Goal: Ask a question

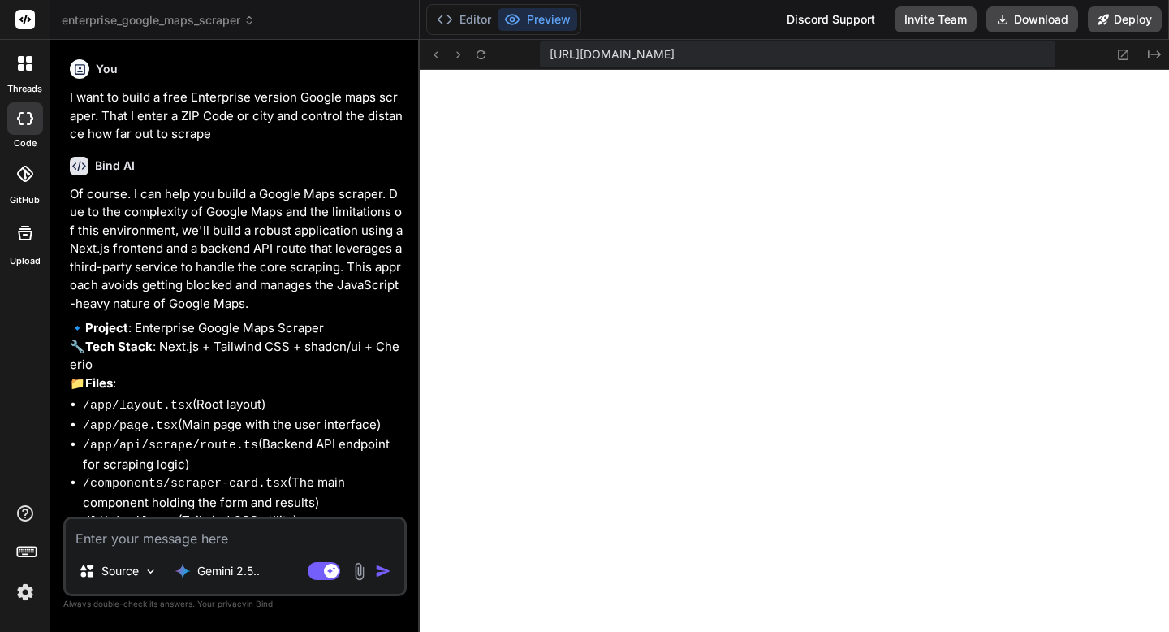
scroll to position [494, 0]
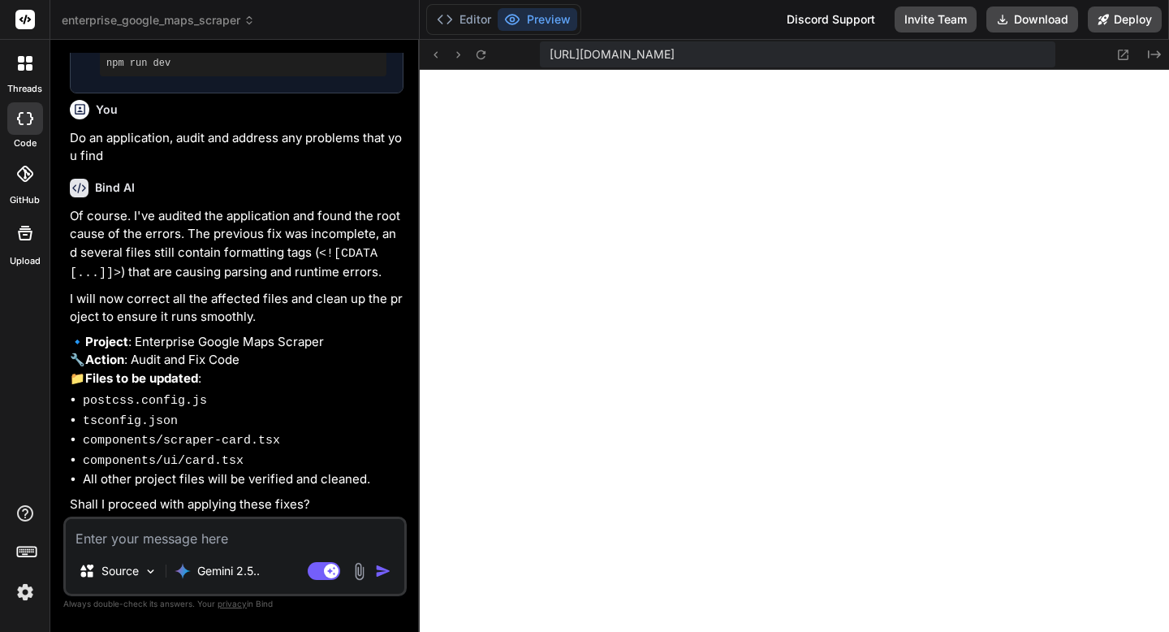
click at [234, 543] on textarea at bounding box center [235, 533] width 339 height 29
type textarea "y"
type textarea "x"
type textarea "ye"
type textarea "x"
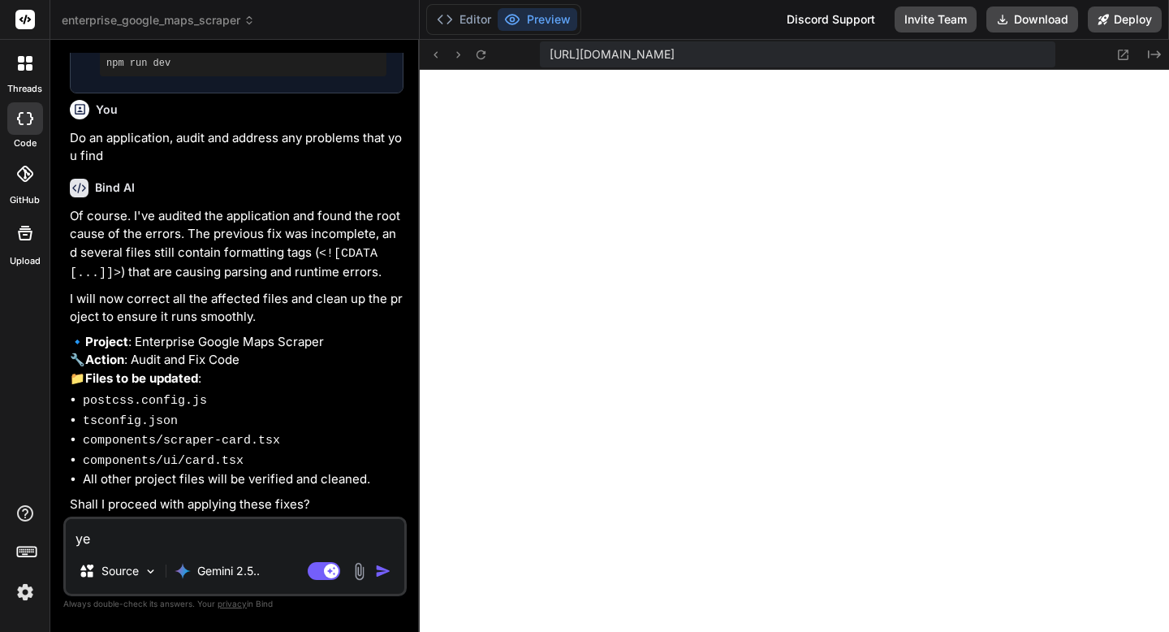
type textarea "yes"
type textarea "x"
type textarea "yess"
type textarea "x"
type textarea "yes"
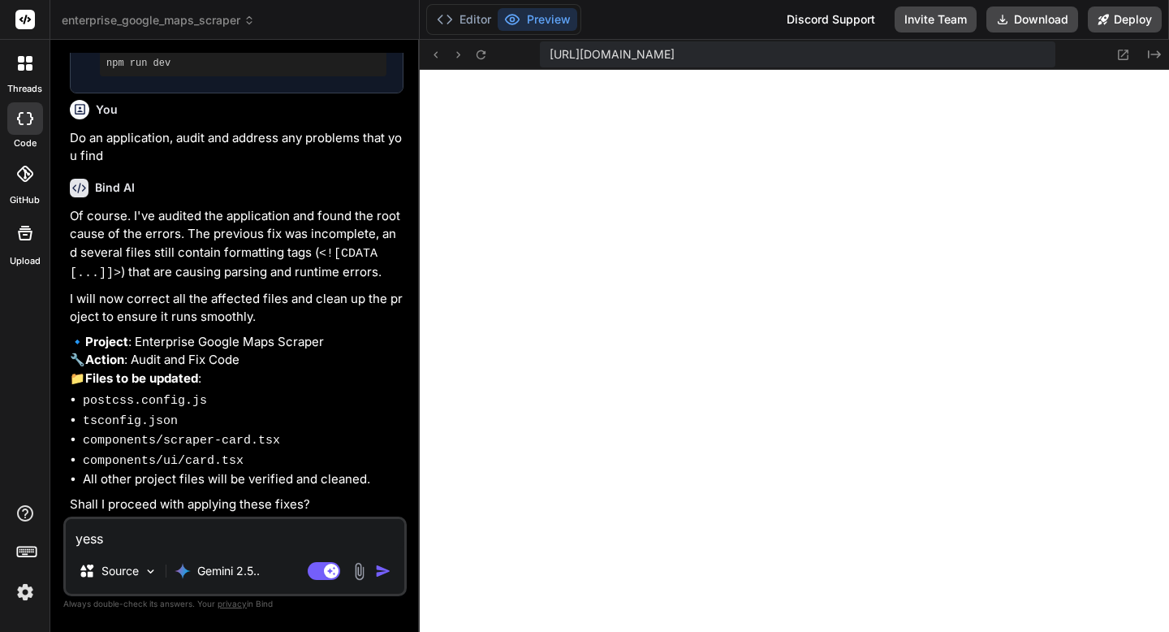
type textarea "x"
type textarea "yes!"
type textarea "x"
type textarea "yes!"
type textarea "x"
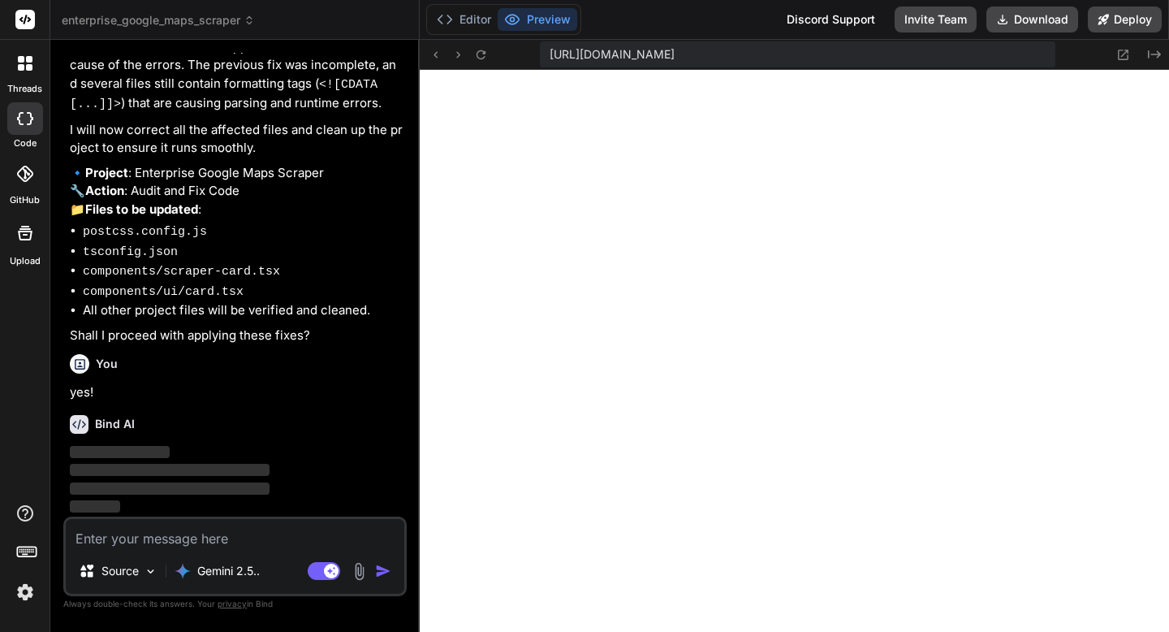
scroll to position [3348, 0]
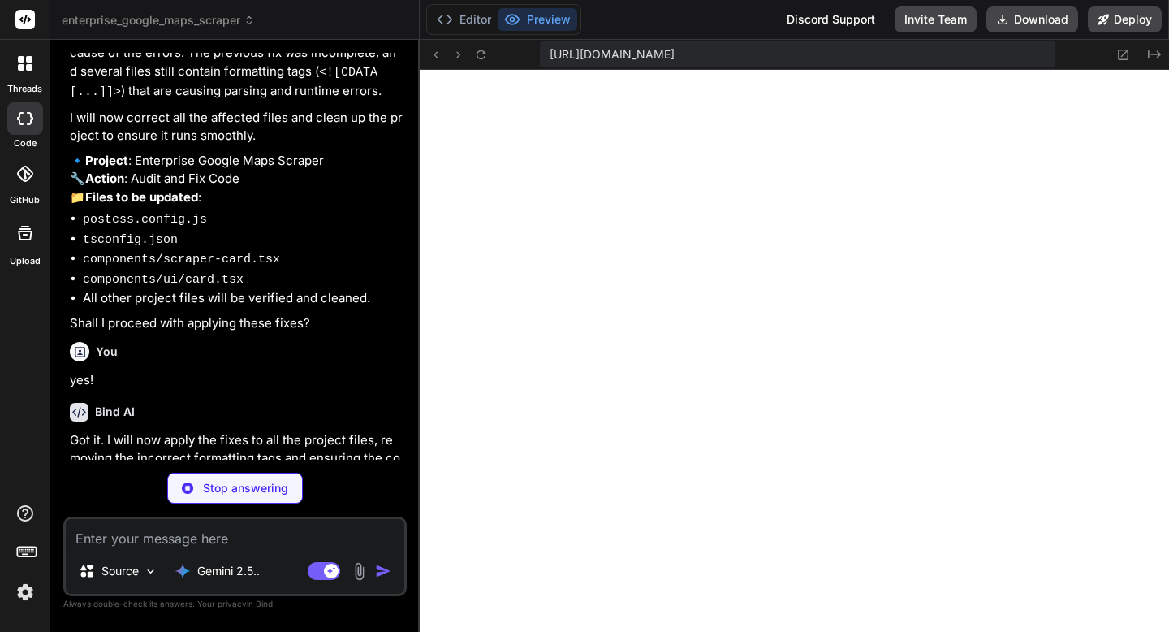
type textarea "x"
type textarea ""eslint": "^8", "eslint-config-next": "13.5.1", "postcss": "^8", "tailwindcss":…"
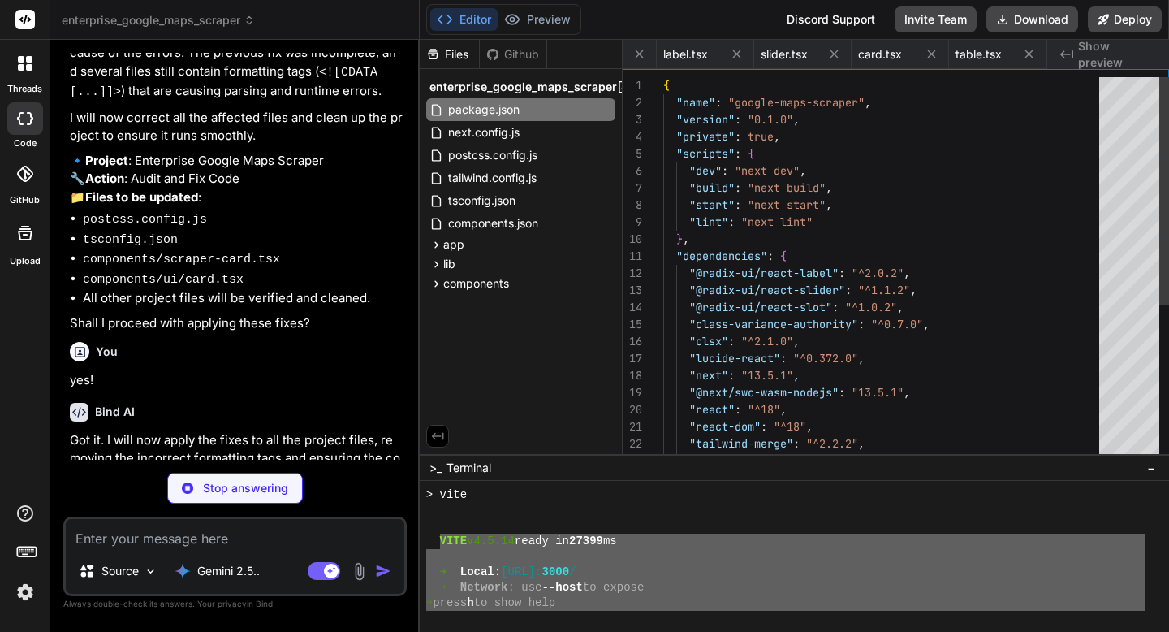
type textarea "x"
type textarea "/** @type {import('next').NextConfig} */ const nextConfig = {} module.exports =…"
type textarea "x"
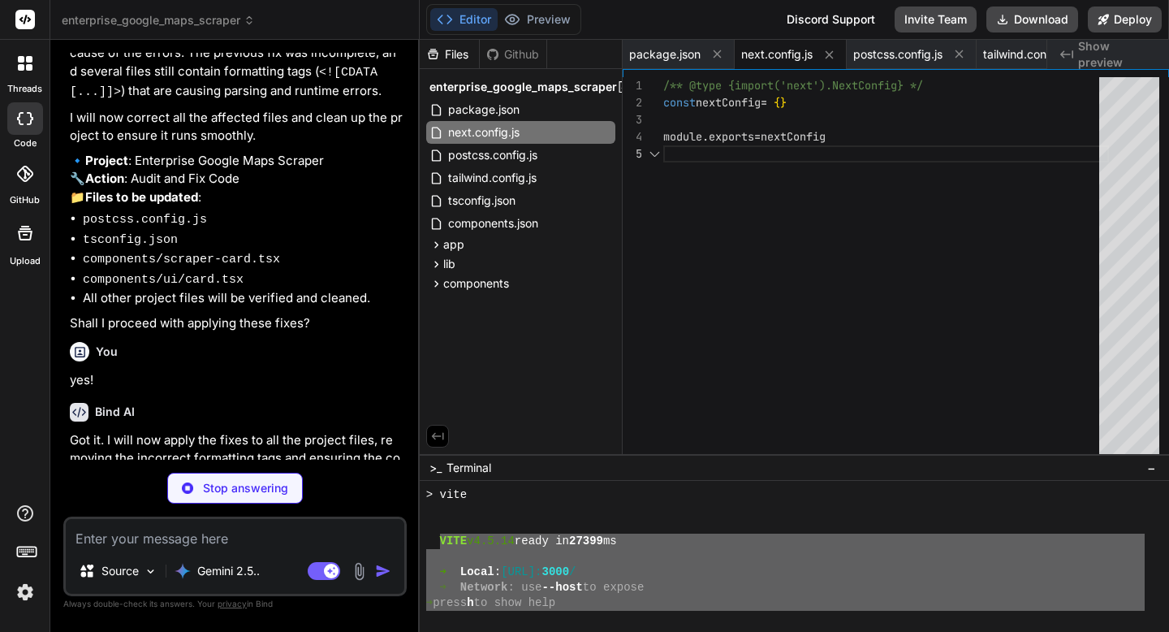
type textarea "module.exports = { plugins: { tailwindcss: {}, autoprefixer: {}, }, }"
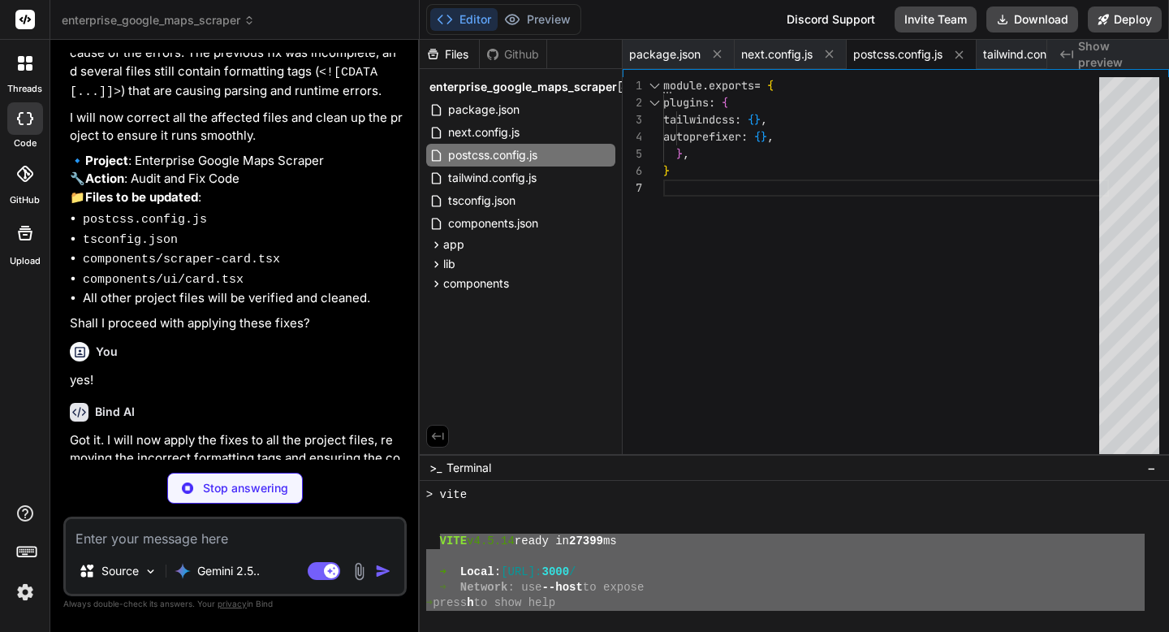
type textarea "x"
type textarea "}, animation: { "accordion-down": "accordion-down 0.2s ease-out", "accordion-up…"
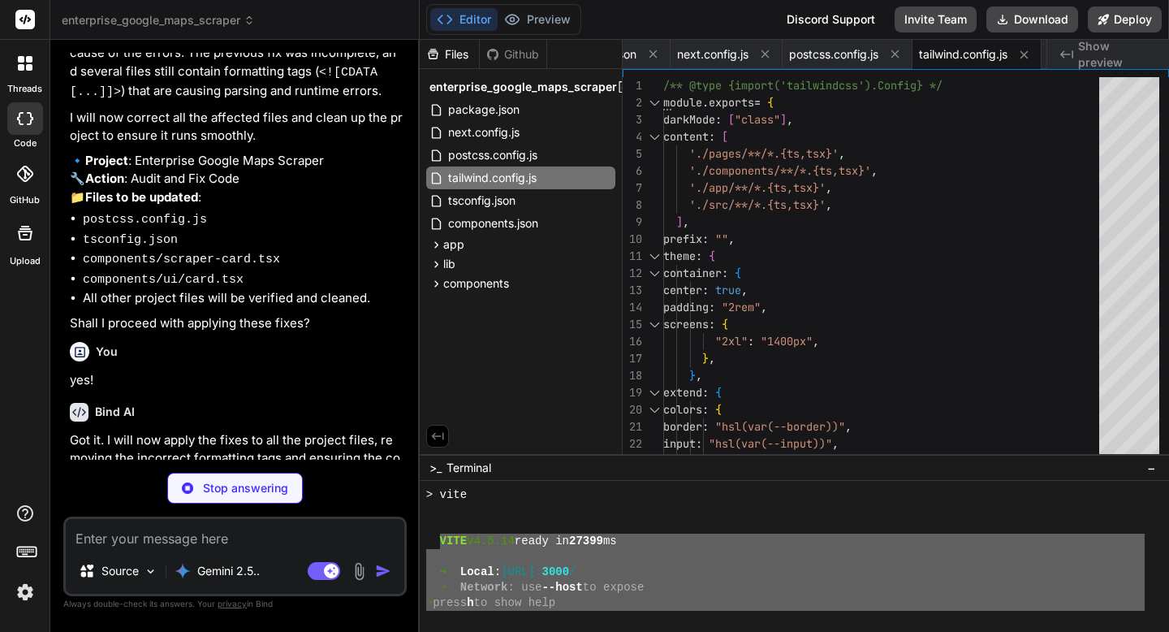
type textarea "x"
type textarea ""paths": { "@/*": ["./*"] } }, "include": ["next-env.d.ts", "**/*.ts", "**/*.ts…"
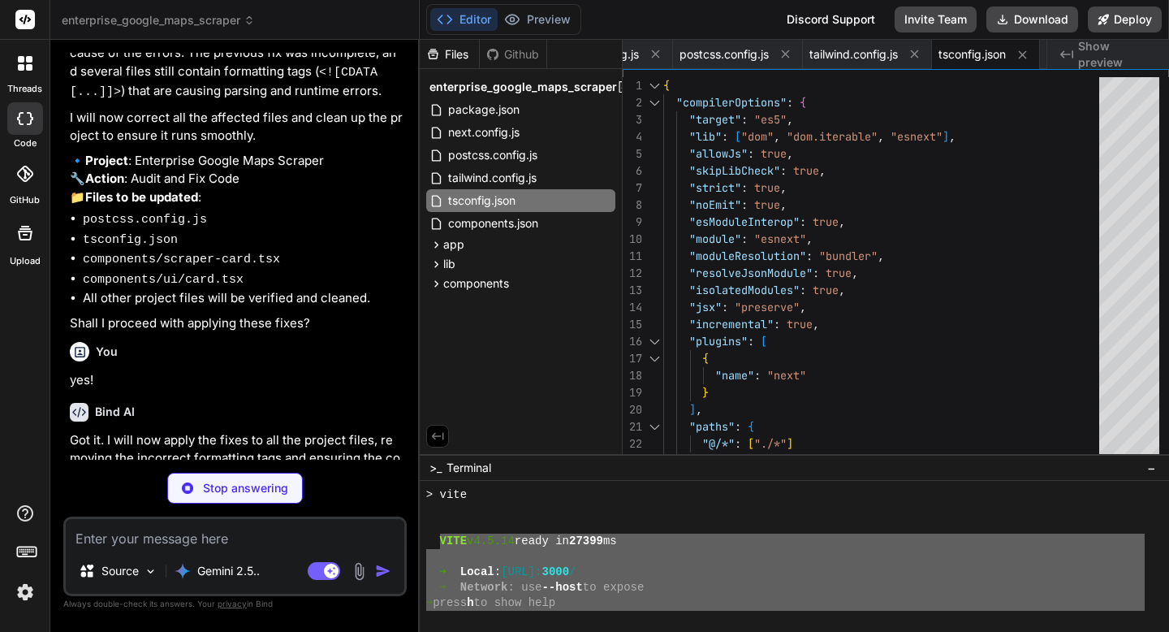
type textarea "x"
type textarea "}, "aliases": { "components": "@/components", "utils": "@/lib/utils" } }"
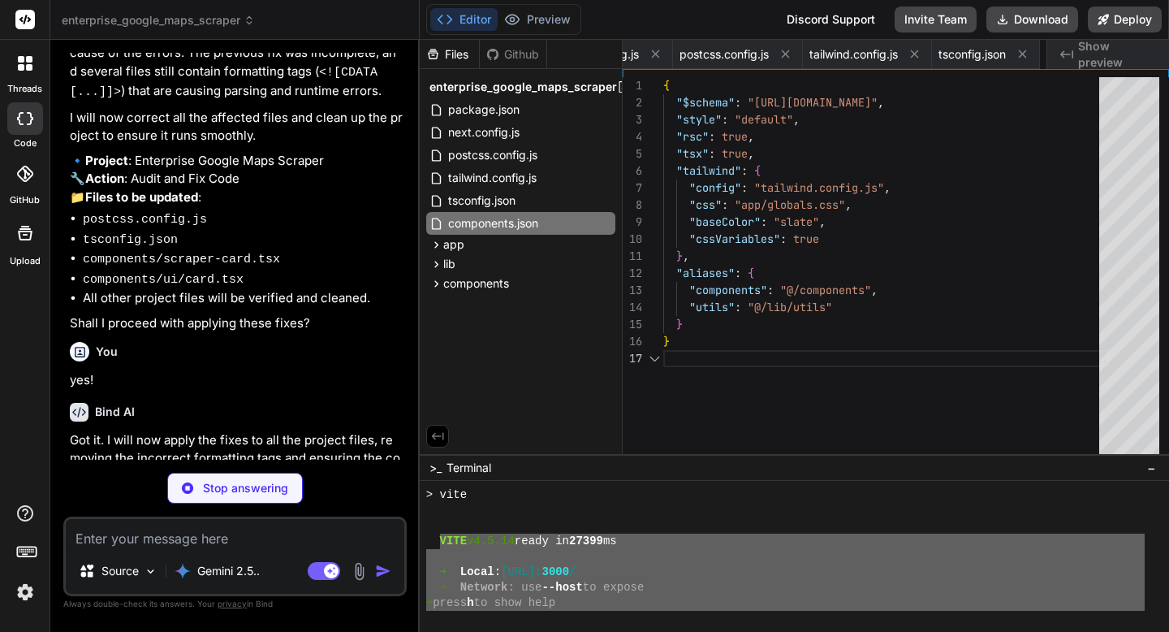
scroll to position [0, 307]
type textarea "x"
type textarea "@apply border-border; } body { @apply bg-background text-foreground; } }"
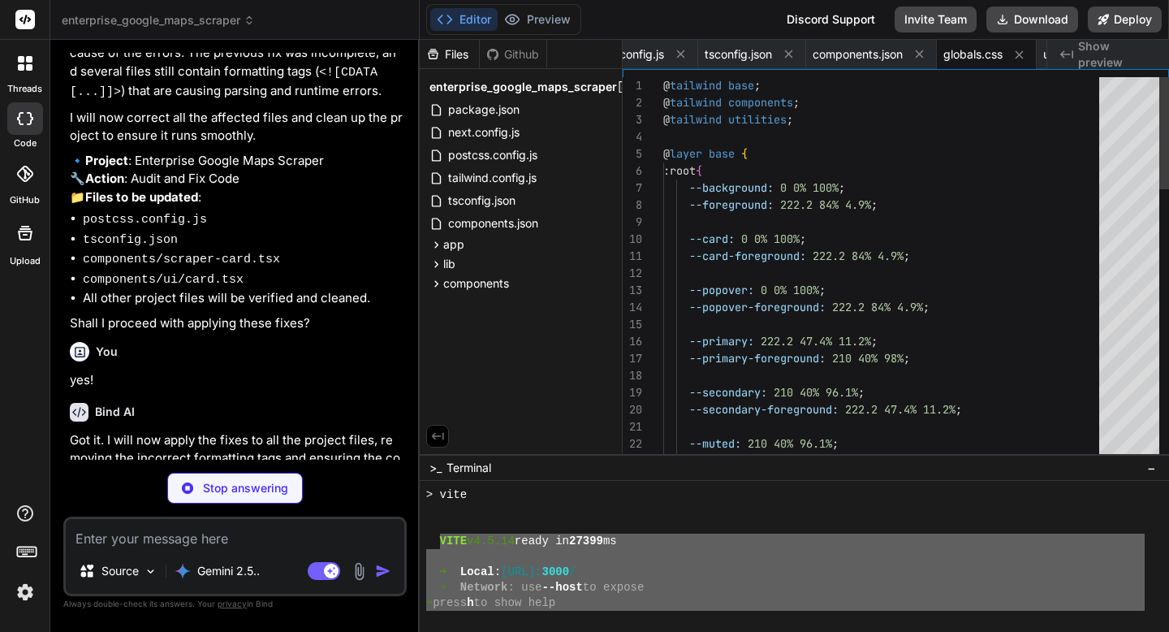
type textarea "x"
type textarea "import { type ClassValue, clsx } from "clsx" import { twMerge } from "tailwind-…"
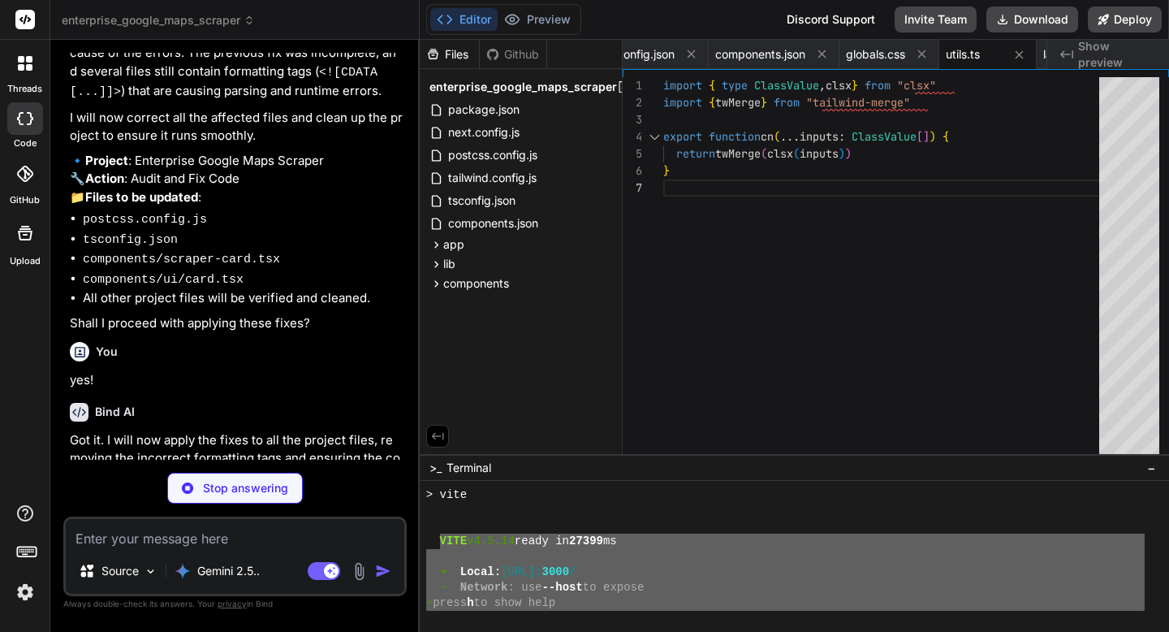
type textarea "x"
type textarea "</html> ); }"
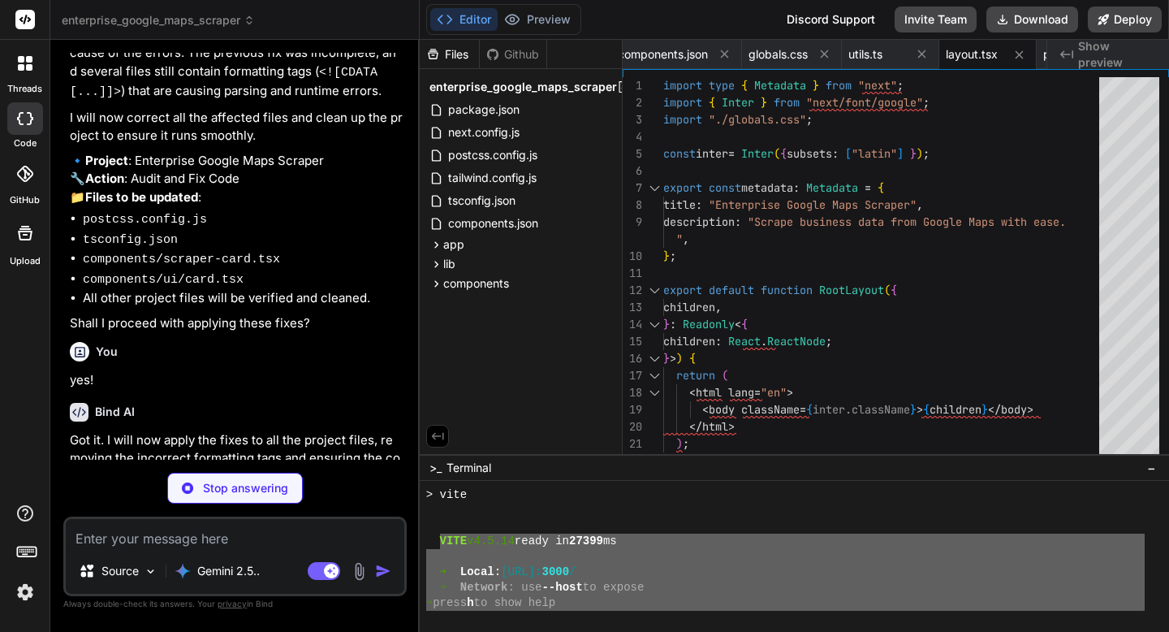
type textarea "x"
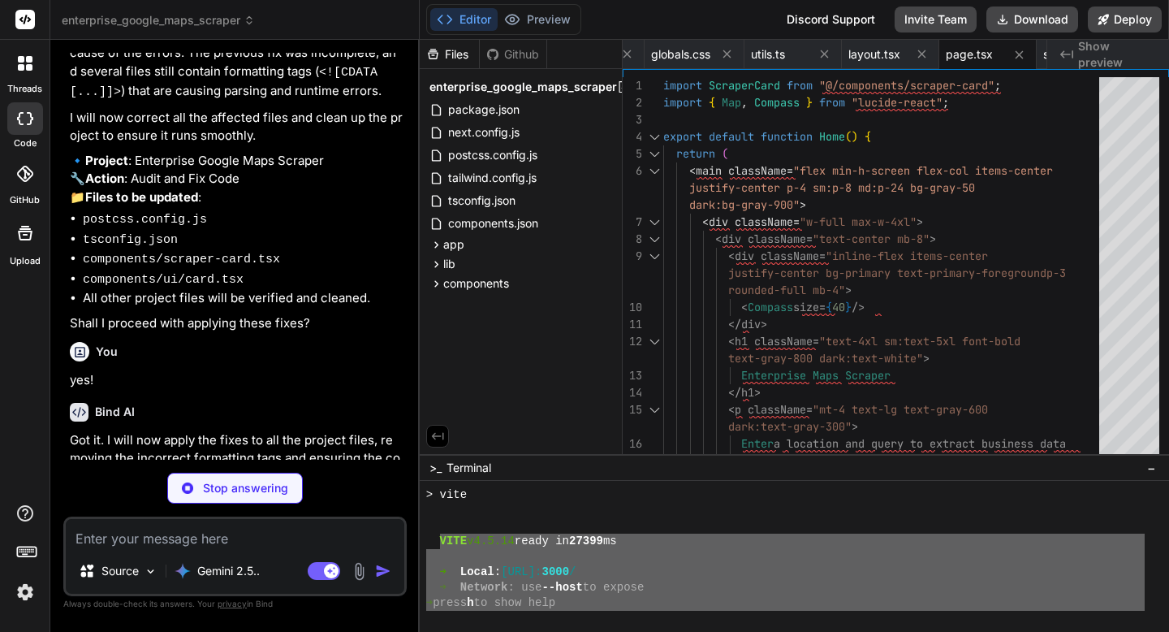
type textarea "x"
type textarea "</Card> ); }"
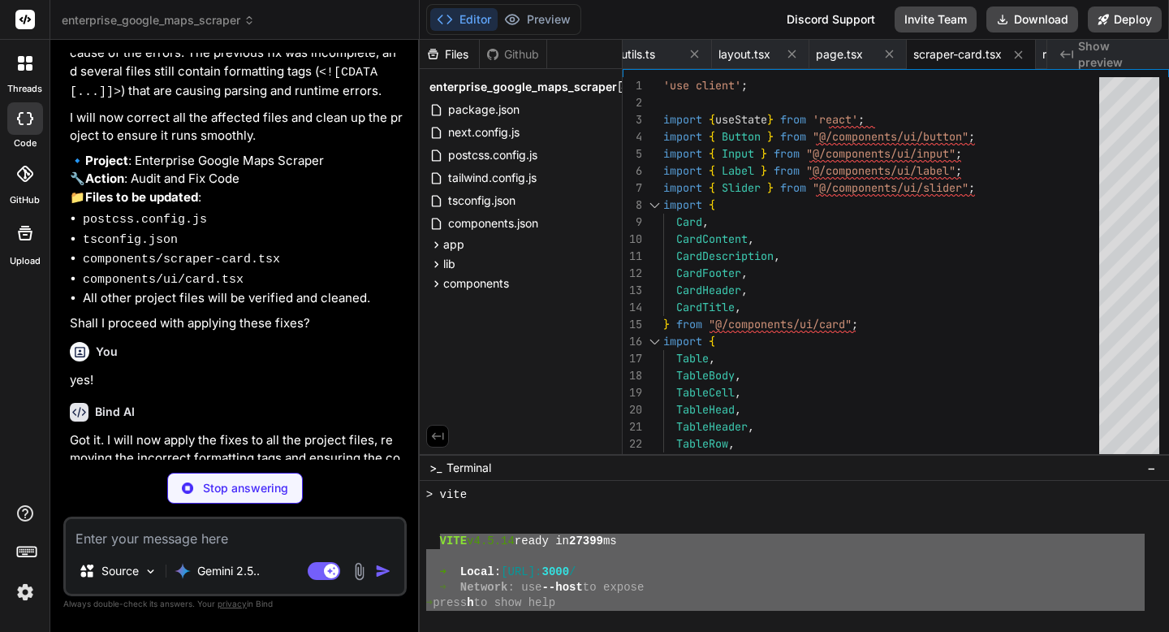
type textarea "x"
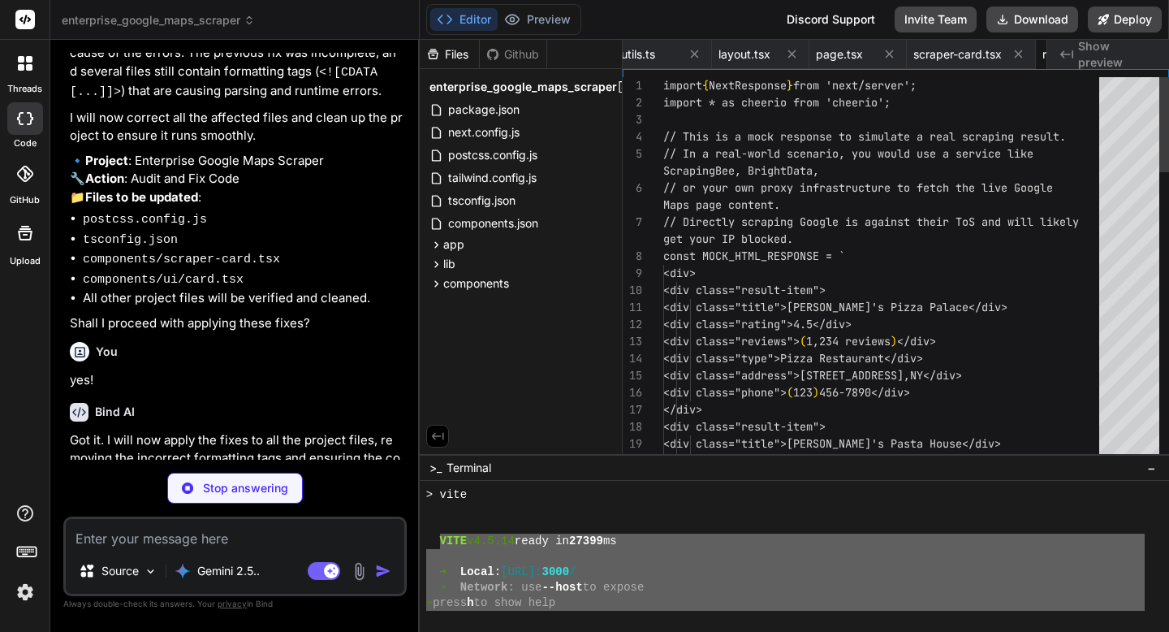
scroll to position [16, 0]
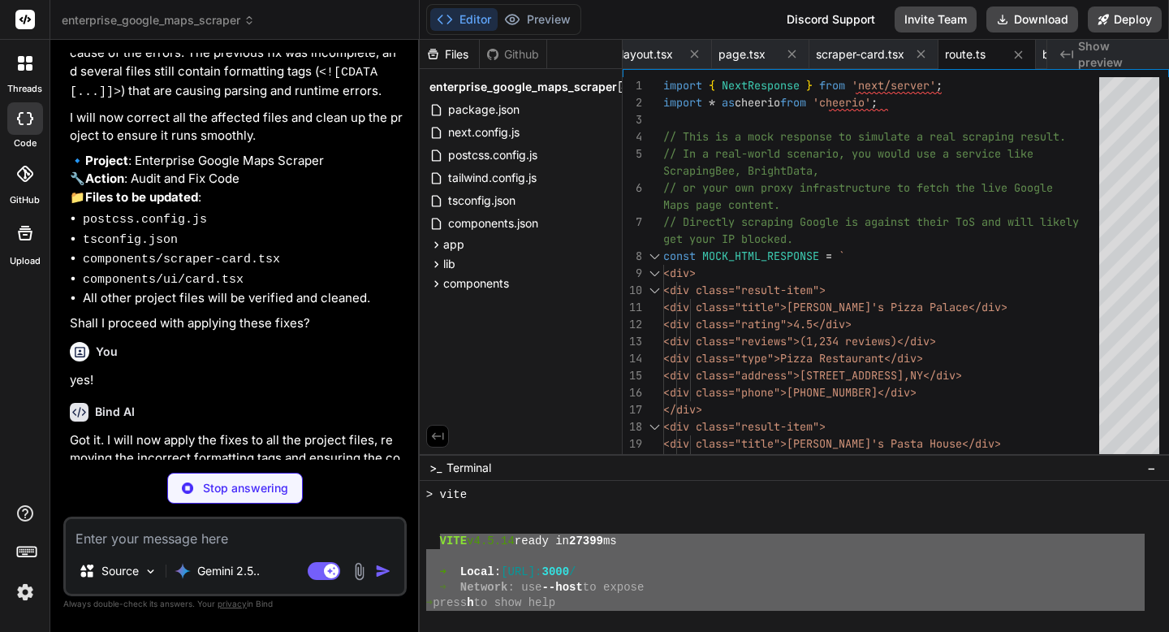
type textarea "x"
type textarea "/> ) } ) Button.displayName = "Button" export { Button, buttonVariants }"
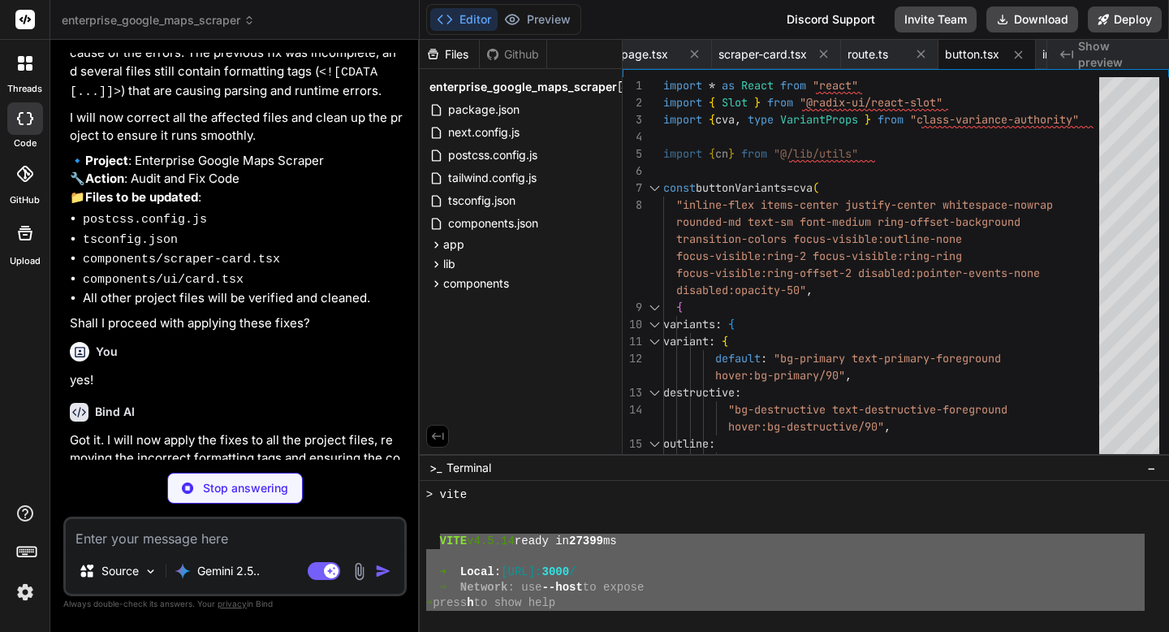
type textarea "x"
type textarea "export { Input }"
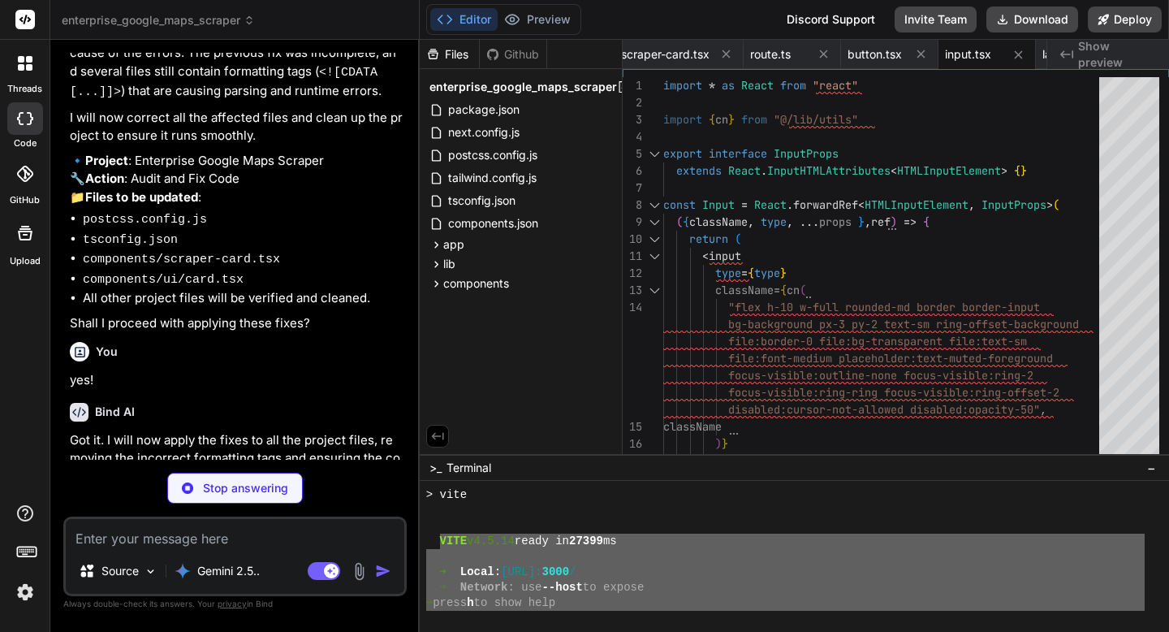
type textarea "x"
type textarea "className={cn(labelVariants(), className)} {...props} /> )) Label.displayName =…"
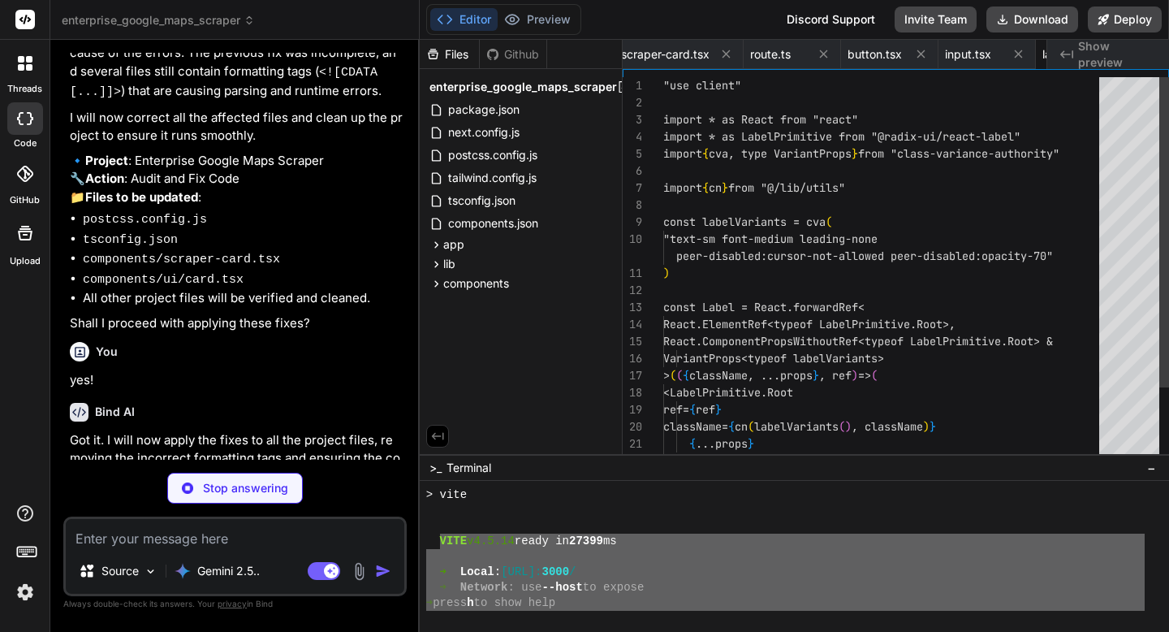
scroll to position [51, 0]
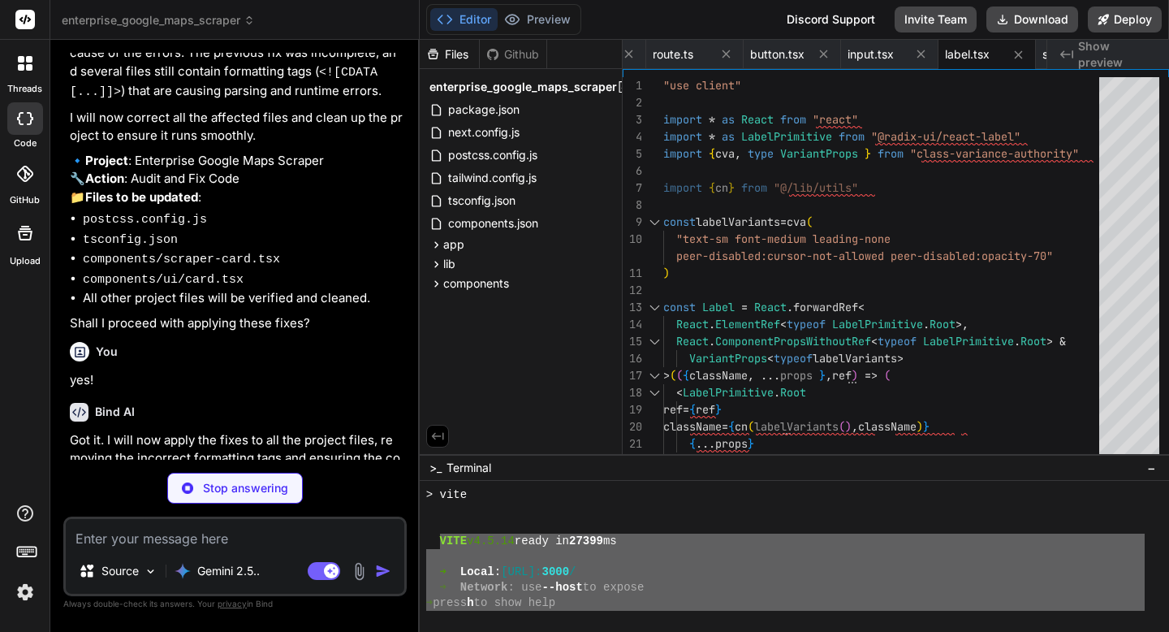
type textarea "x"
type textarea "</SliderPrimitive.Root> )) Slider.displayName = SliderPrimitive.Root.displayNam…"
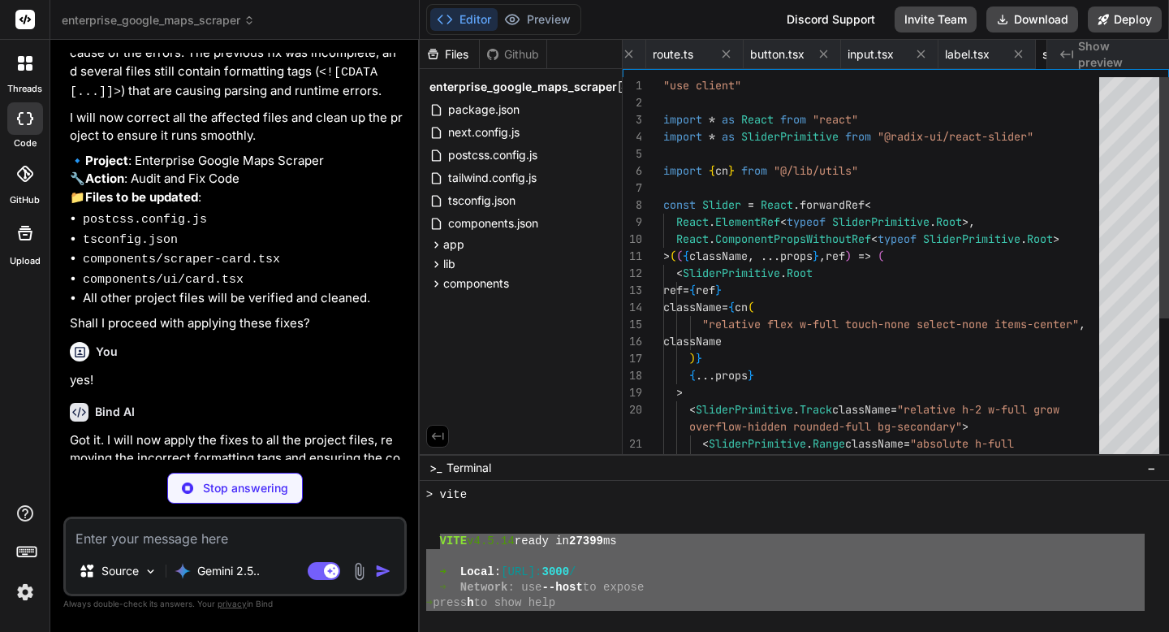
scroll to position [0, 1317]
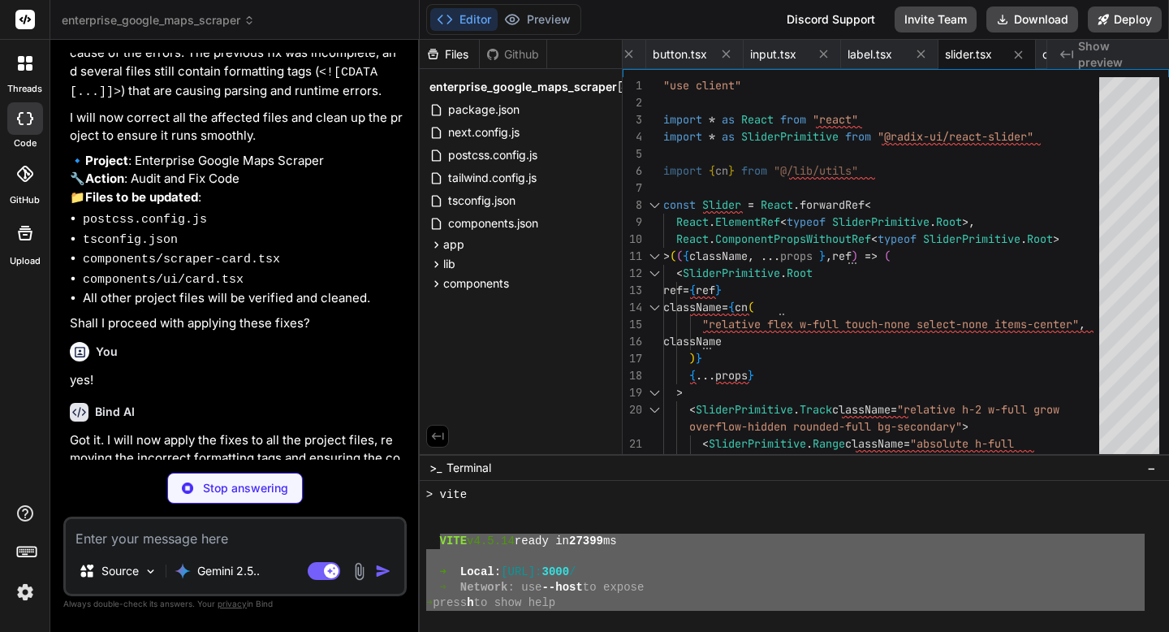
type textarea "x"
type textarea "CardDescription, CardContent }"
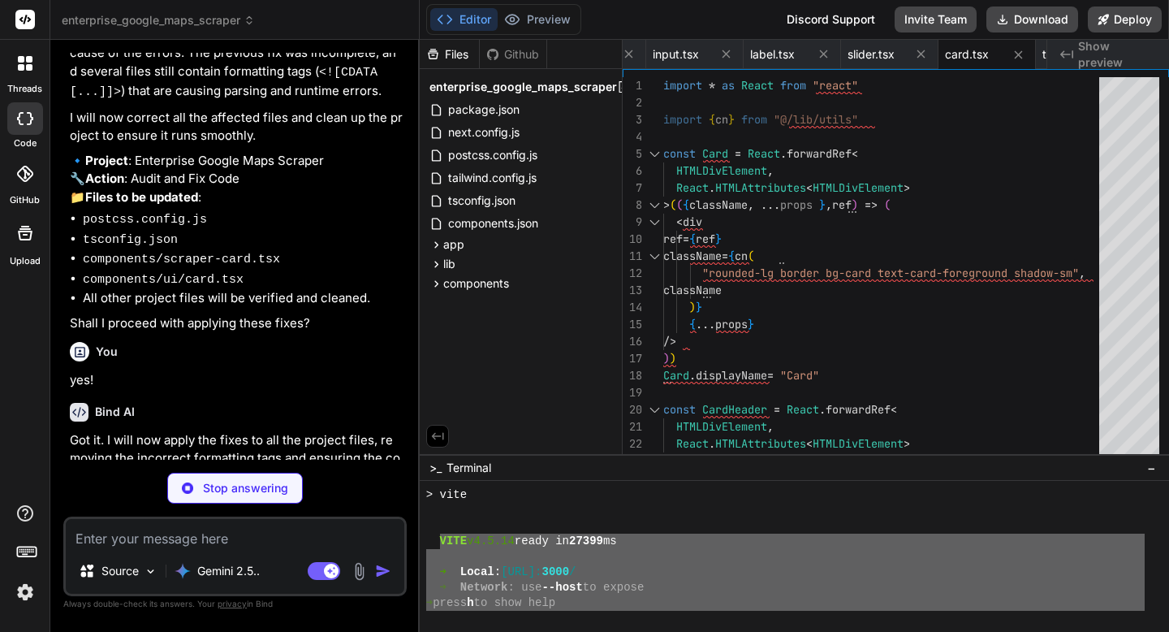
type textarea "x"
type textarea "TableCaption, }"
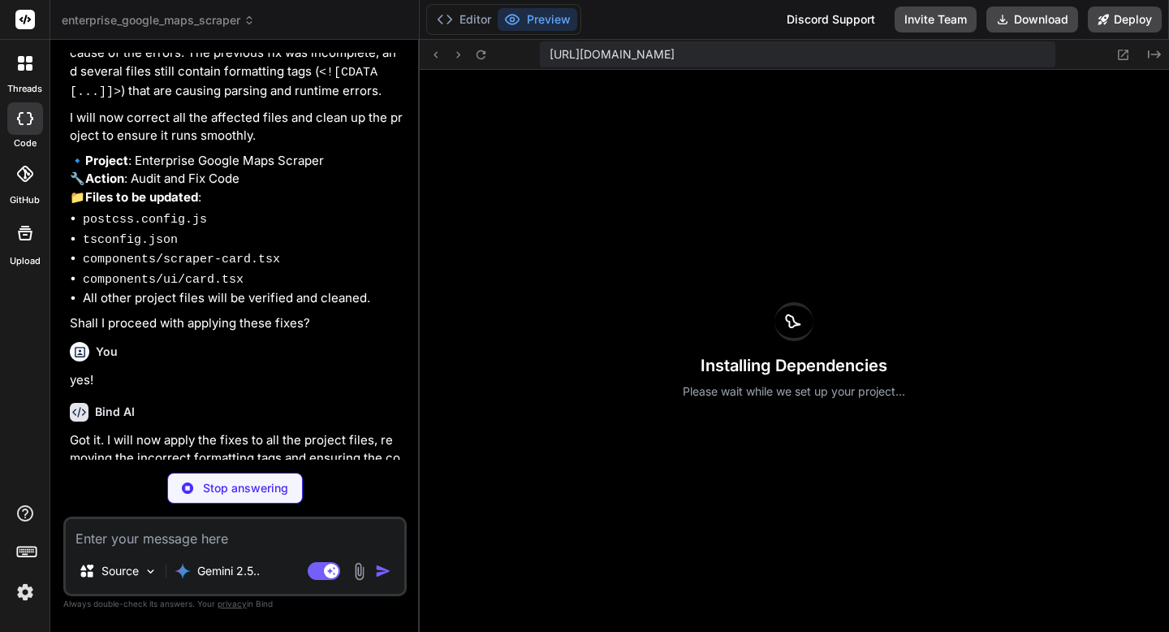
scroll to position [50, 0]
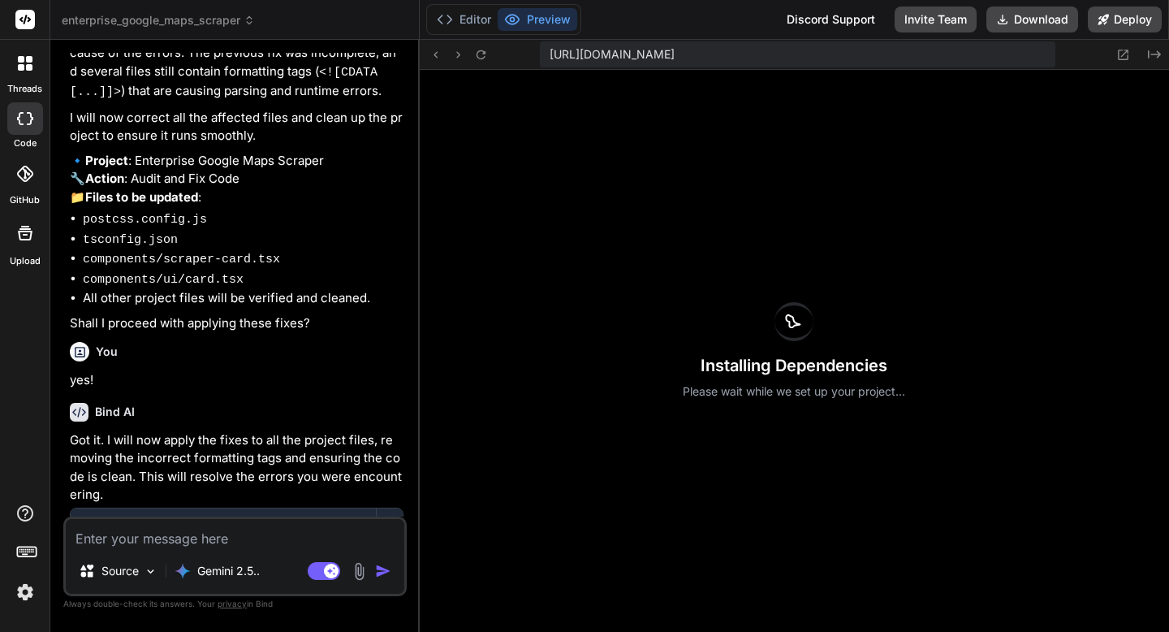
type textarea "x"
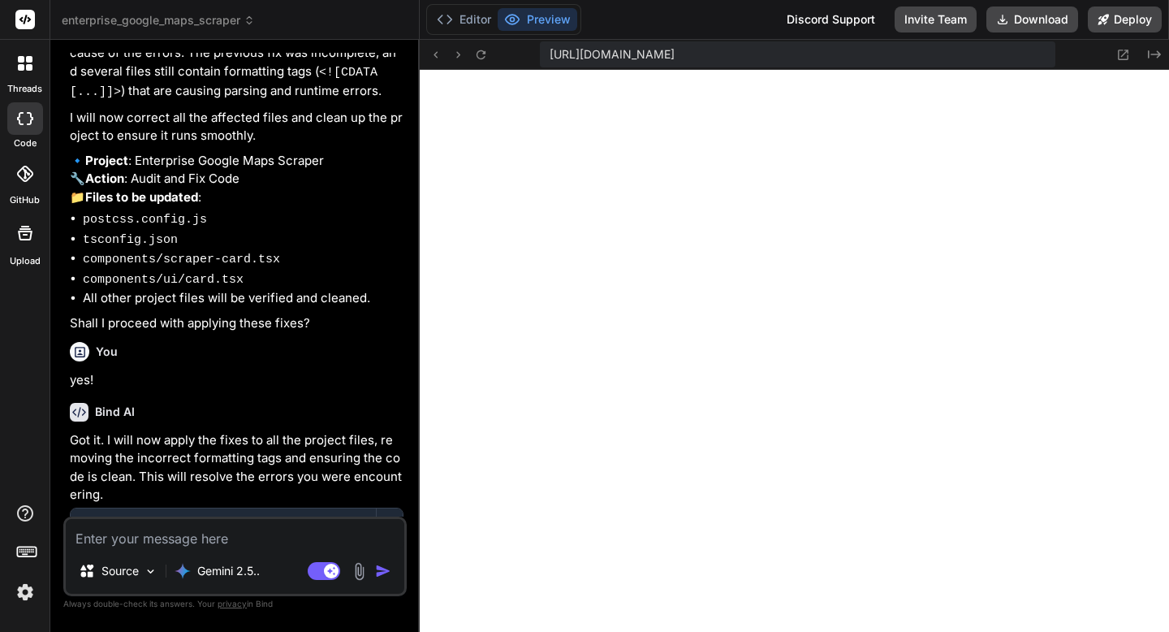
scroll to position [3998, 0]
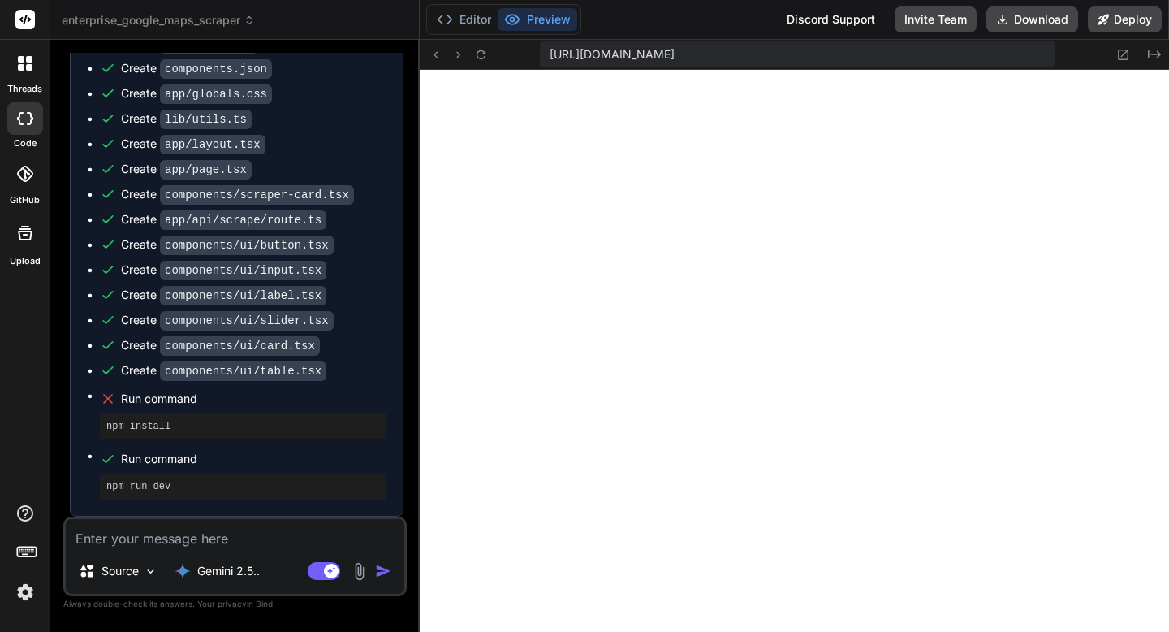
click at [264, 542] on textarea at bounding box center [235, 533] width 339 height 29
type textarea "W"
type textarea "x"
type textarea "Wh"
type textarea "x"
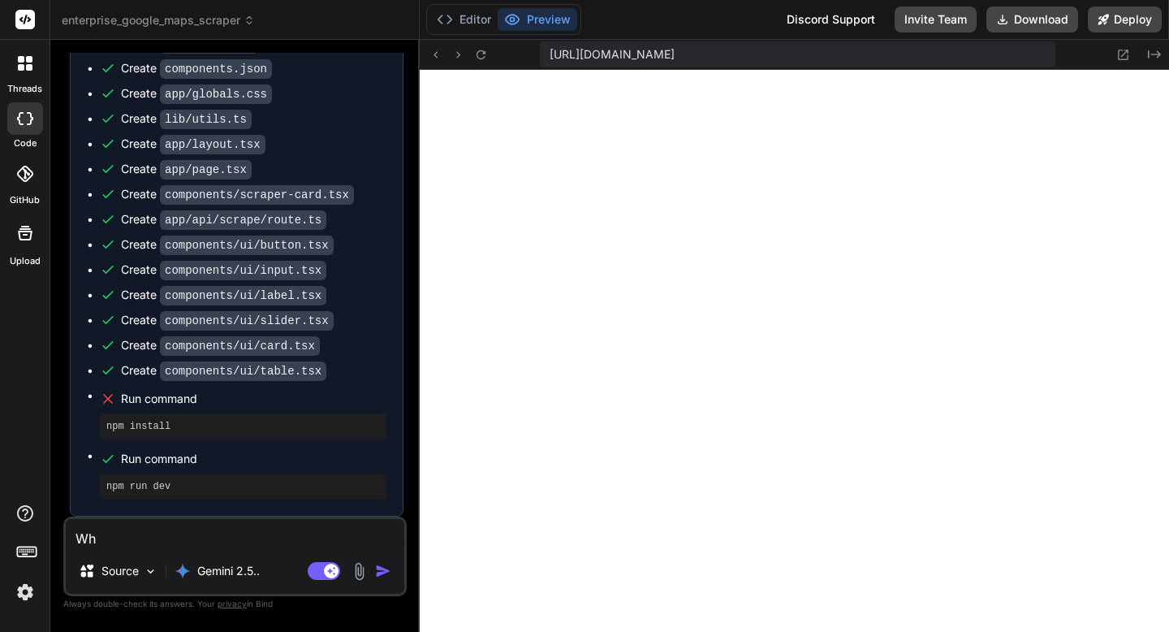
type textarea "Wha"
type textarea "x"
type textarea "What"
type textarea "x"
type textarea "What"
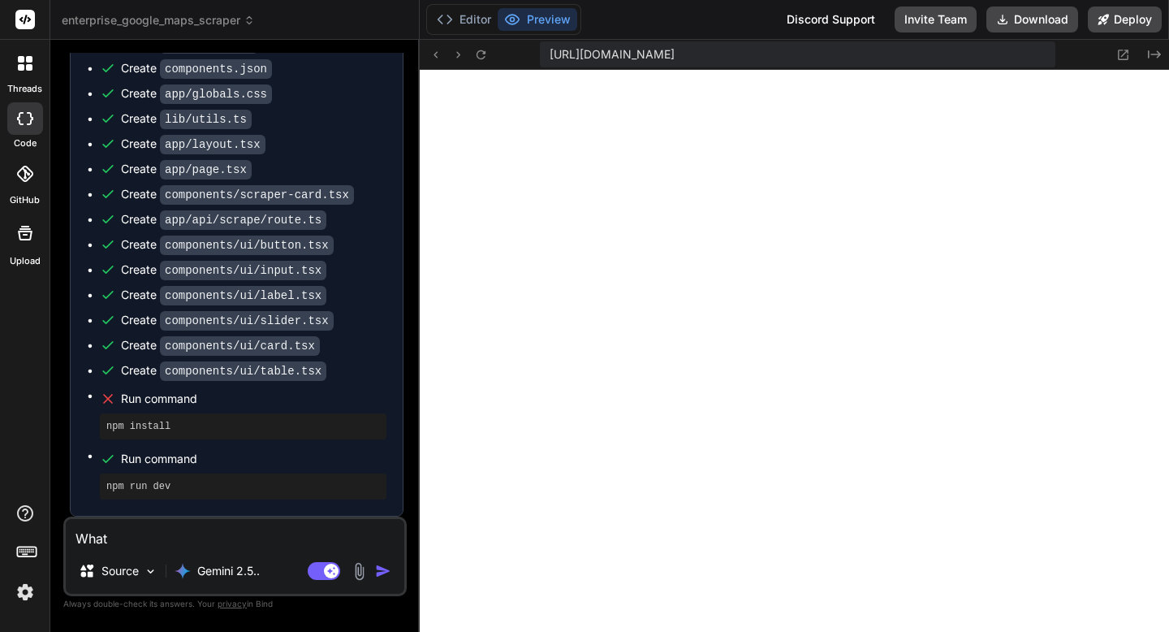
type textarea "x"
type textarea "What h"
type textarea "x"
type textarea "What ha"
type textarea "x"
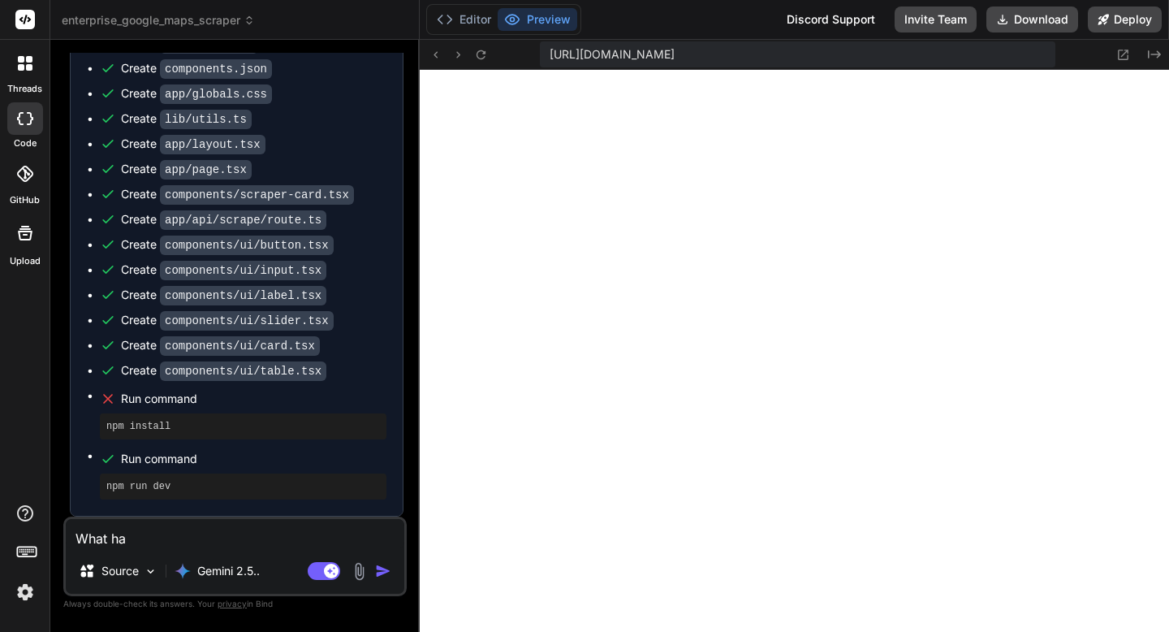
type textarea "What hap"
type textarea "x"
type textarea "What happ"
type textarea "x"
type textarea "What happn"
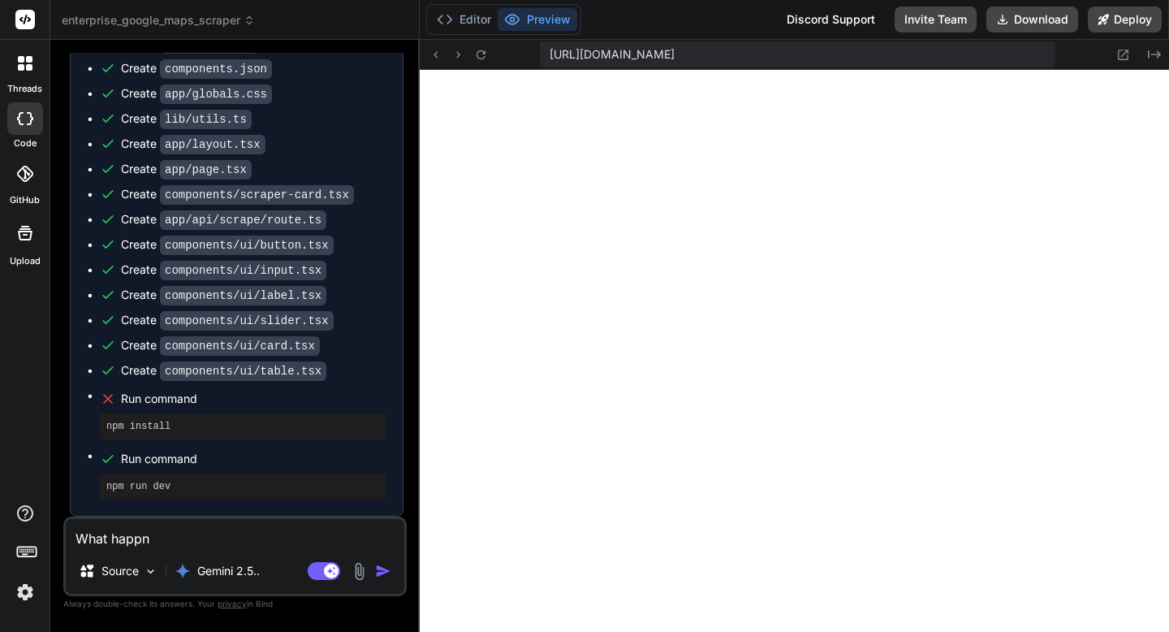
type textarea "x"
type textarea "What happni"
type textarea "x"
type textarea "What happnin"
type textarea "x"
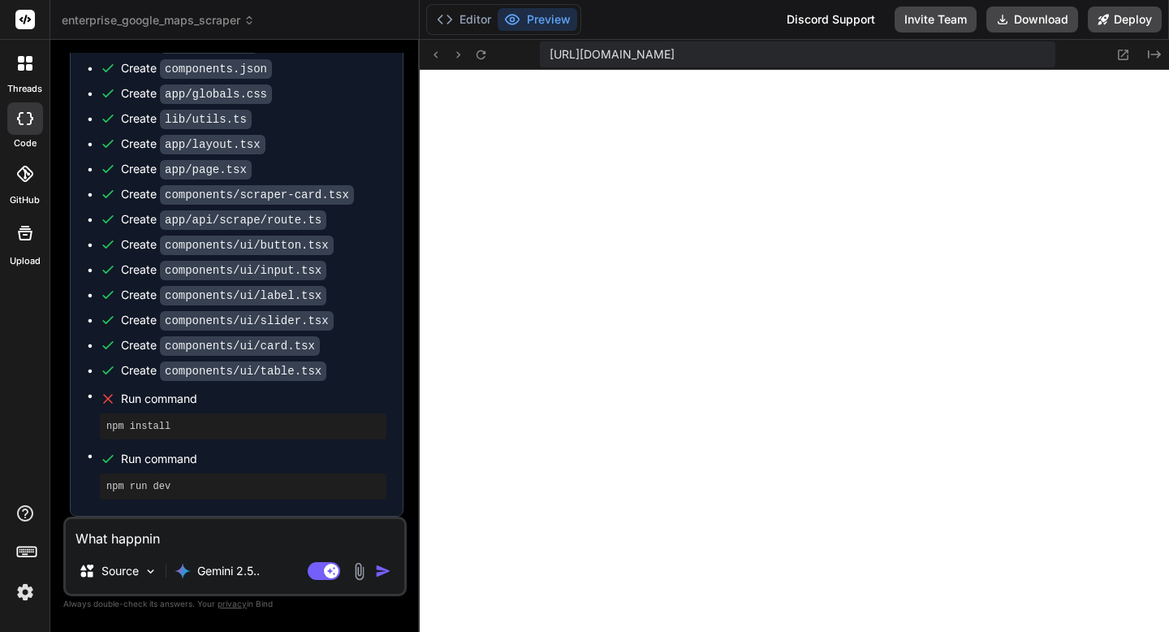
type textarea "What happning"
type textarea "x"
type textarea "What happning"
type textarea "x"
type textarea "What happning"
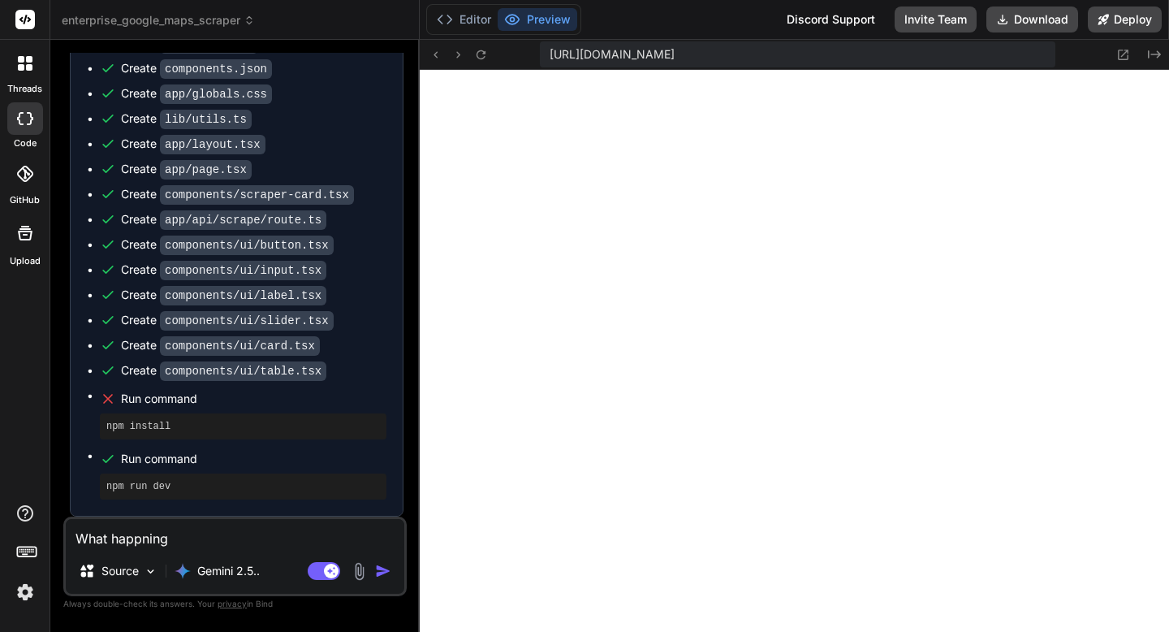
type textarea "x"
type textarea "What happning?"
type textarea "x"
type textarea "What happning?"
type textarea "x"
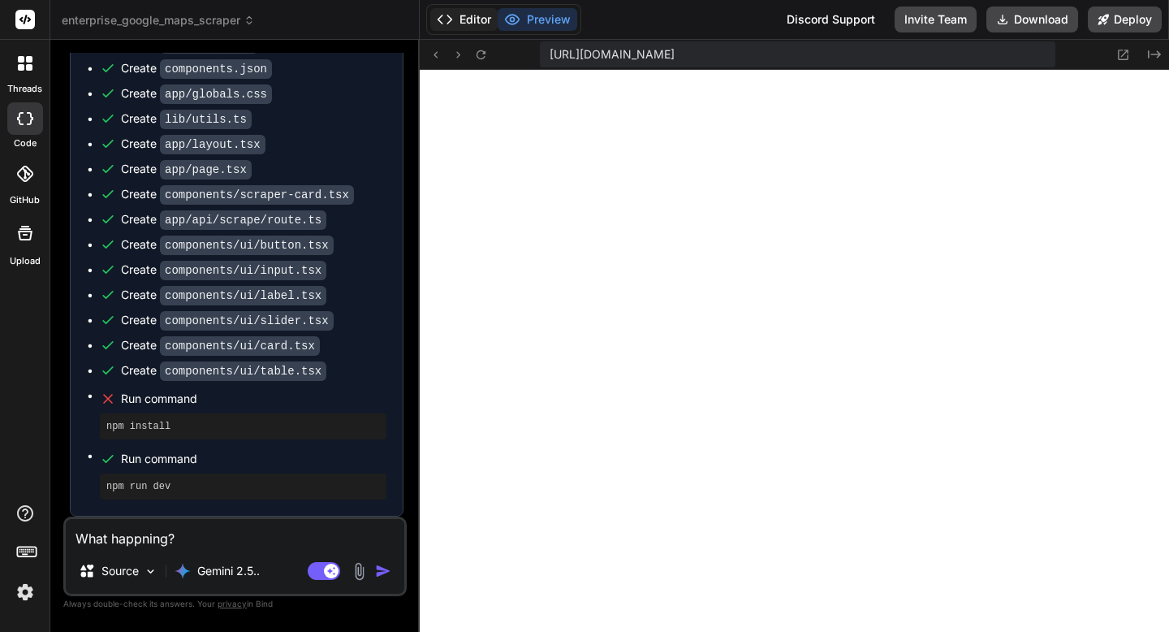
click at [453, 15] on button "Editor" at bounding box center [463, 19] width 67 height 23
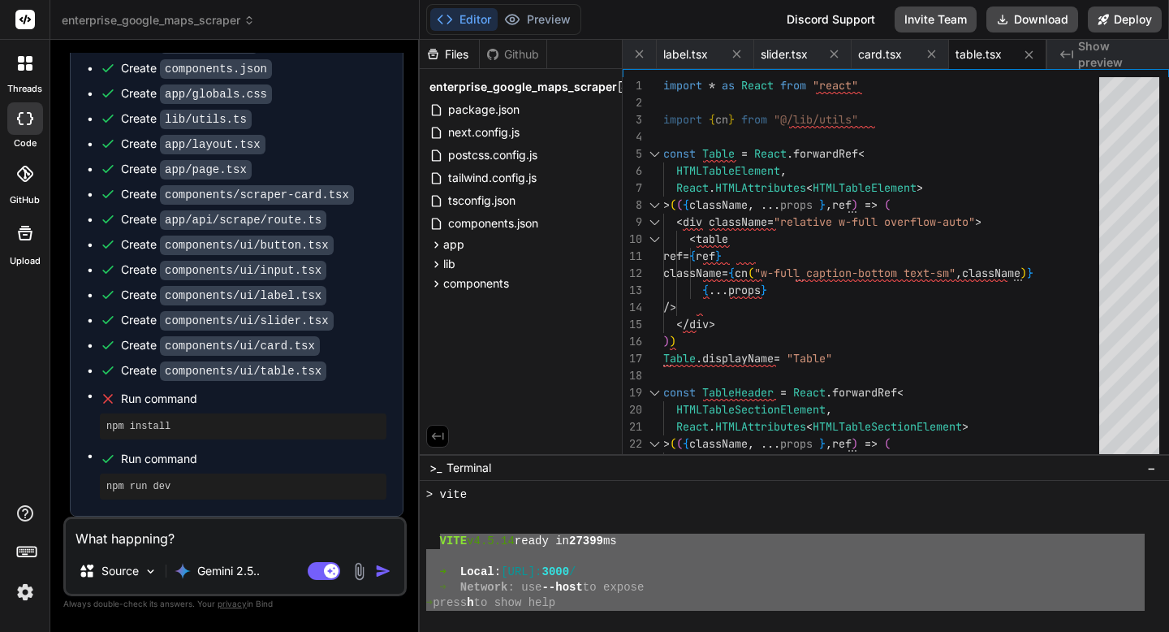
click at [633, 507] on div at bounding box center [785, 510] width 719 height 15
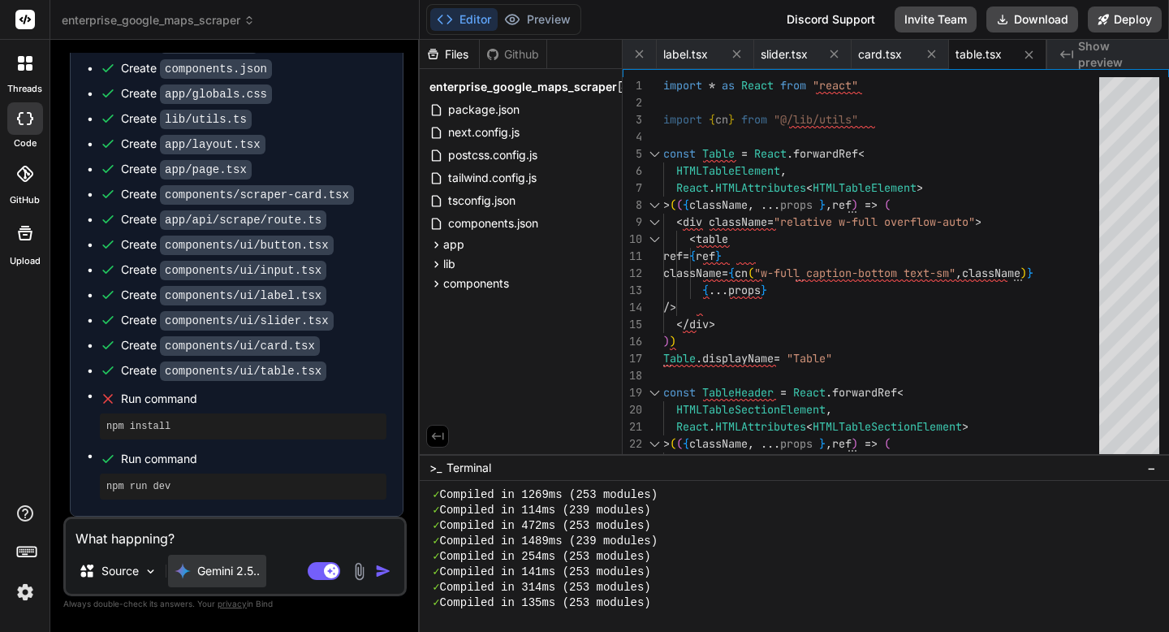
scroll to position [2308, 0]
click at [235, 537] on textarea "What happning?" at bounding box center [235, 533] width 339 height 29
type textarea "What happning? I"
type textarea "x"
type textarea "What happning? I"
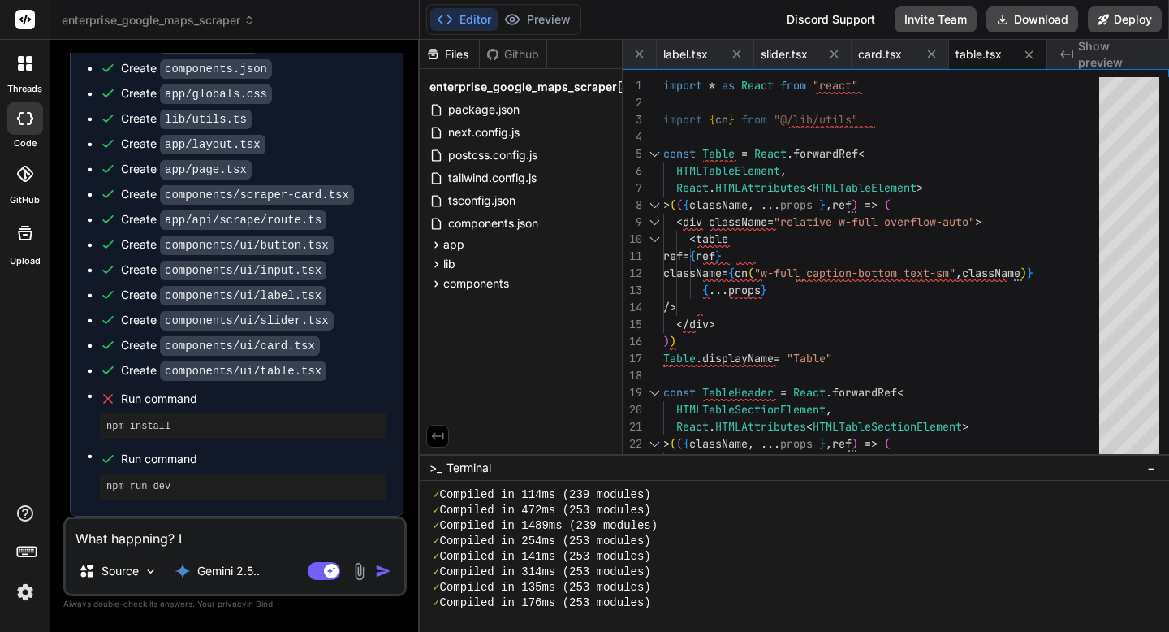
type textarea "x"
type textarea "What happning? I c"
type textarea "x"
type textarea "What happning? I ca"
type textarea "x"
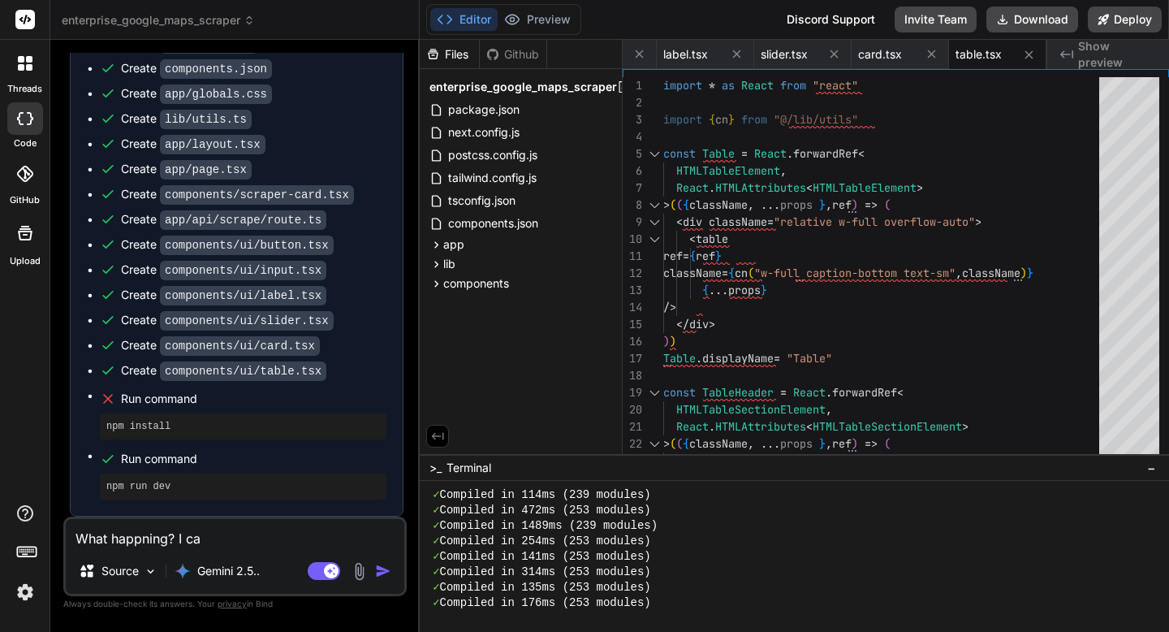
type textarea "What happning? I can"
type textarea "x"
type textarea "What happning? I can'"
type textarea "x"
type textarea "What happning? I can't"
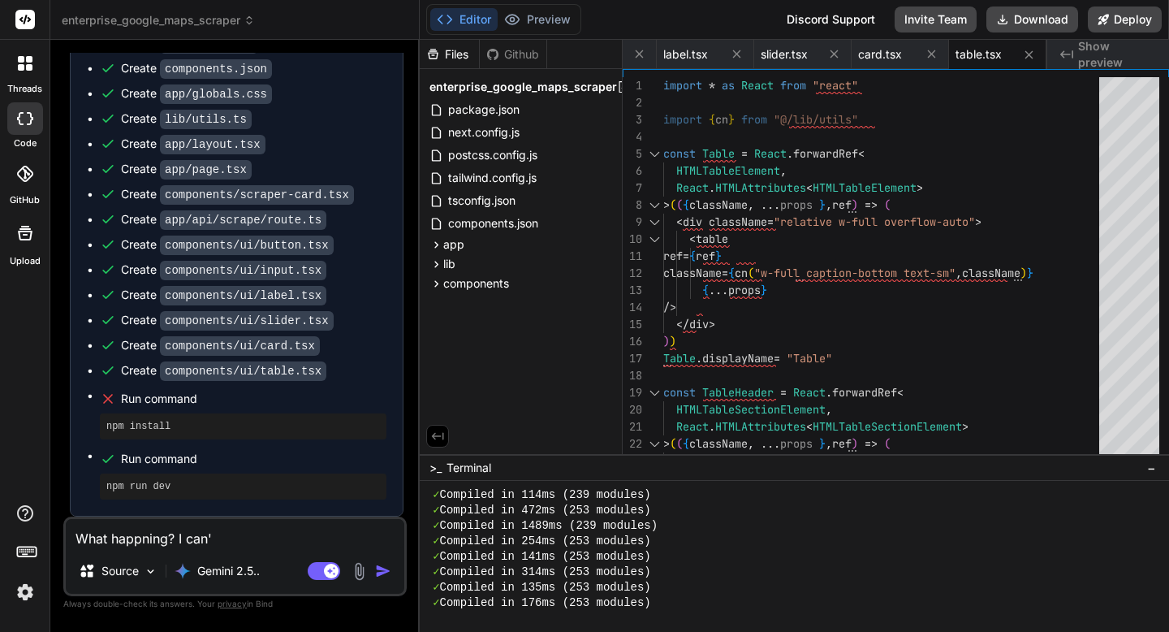
type textarea "x"
type textarea "What happning? I can't"
type textarea "x"
type textarea "What happning? I can't s"
type textarea "x"
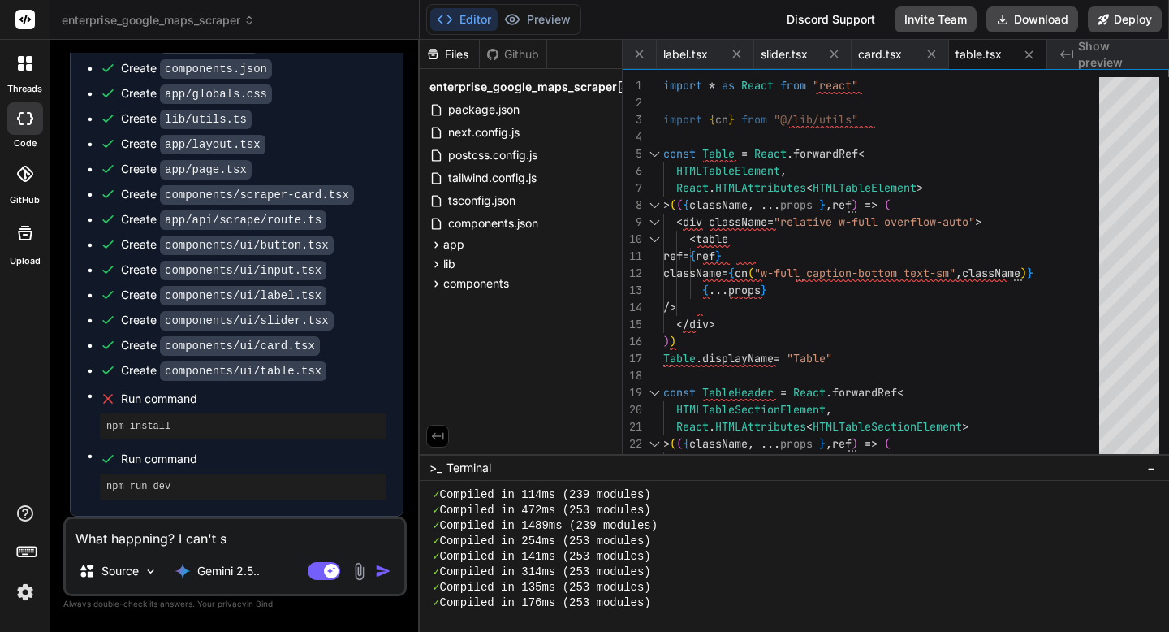
type textarea "What happning? I can't se"
type textarea "x"
type textarea "What happning? I can't see"
type textarea "x"
type textarea "What happning? I can't see"
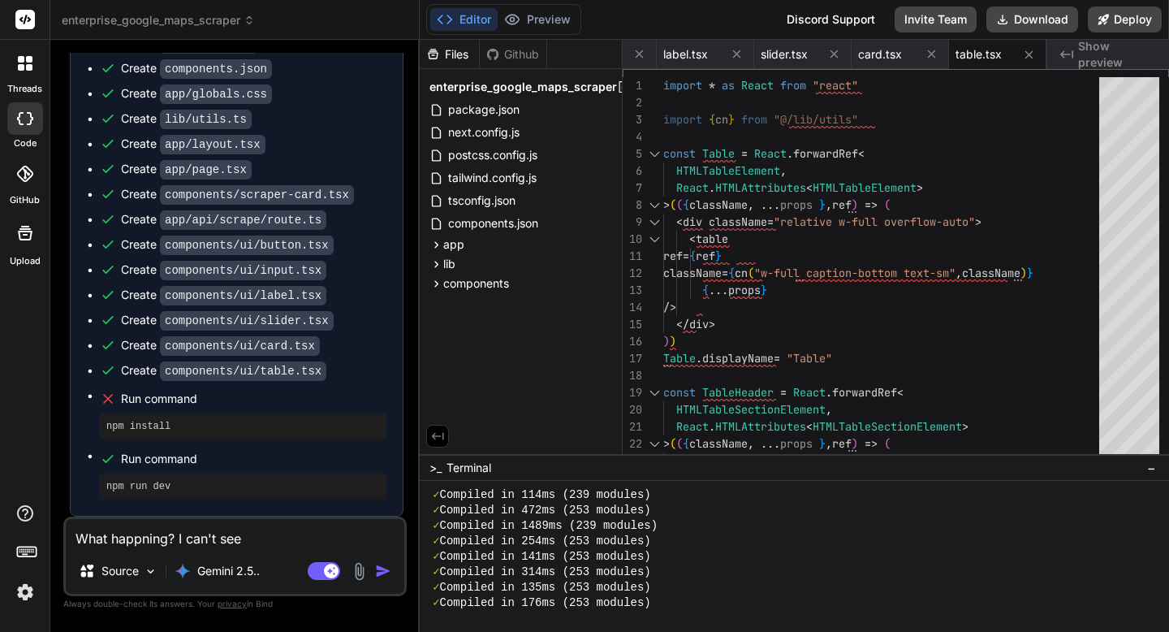
type textarea "x"
type textarea "What happning? I can't see a"
type textarea "x"
type textarea "What happning? I can't see an"
type textarea "x"
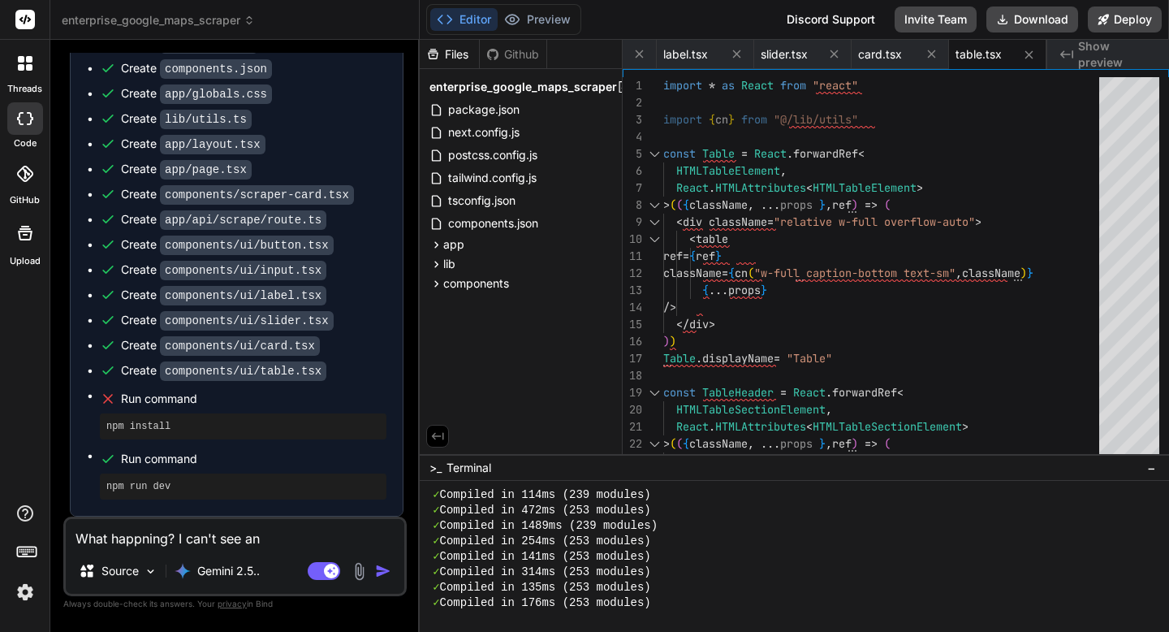
type textarea "What happning? I can't see any"
type textarea "x"
type textarea "What happning? I can't see anyt"
type textarea "x"
type textarea "What happning? I can't see any"
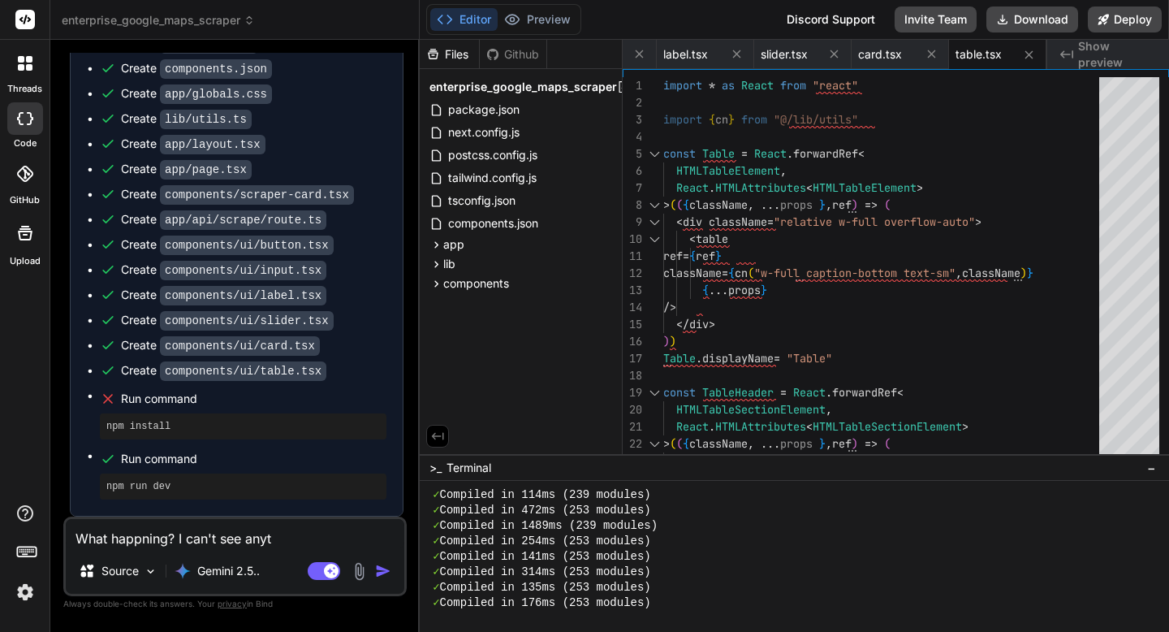
type textarea "x"
type textarea "What happning? I can't see anything"
type textarea "x"
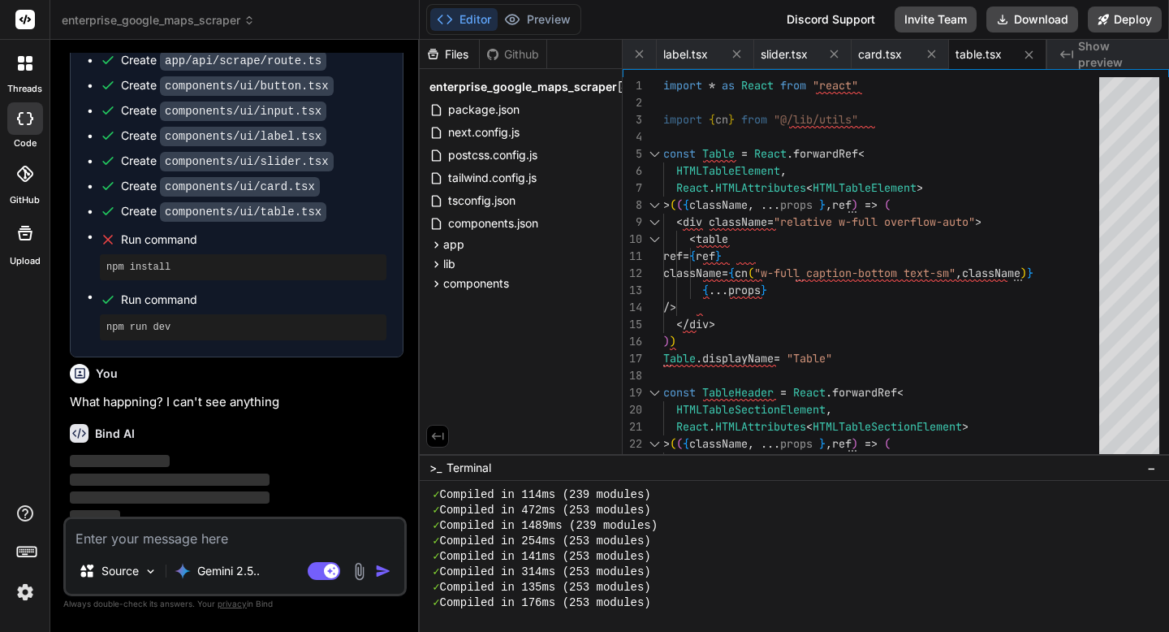
scroll to position [4166, 0]
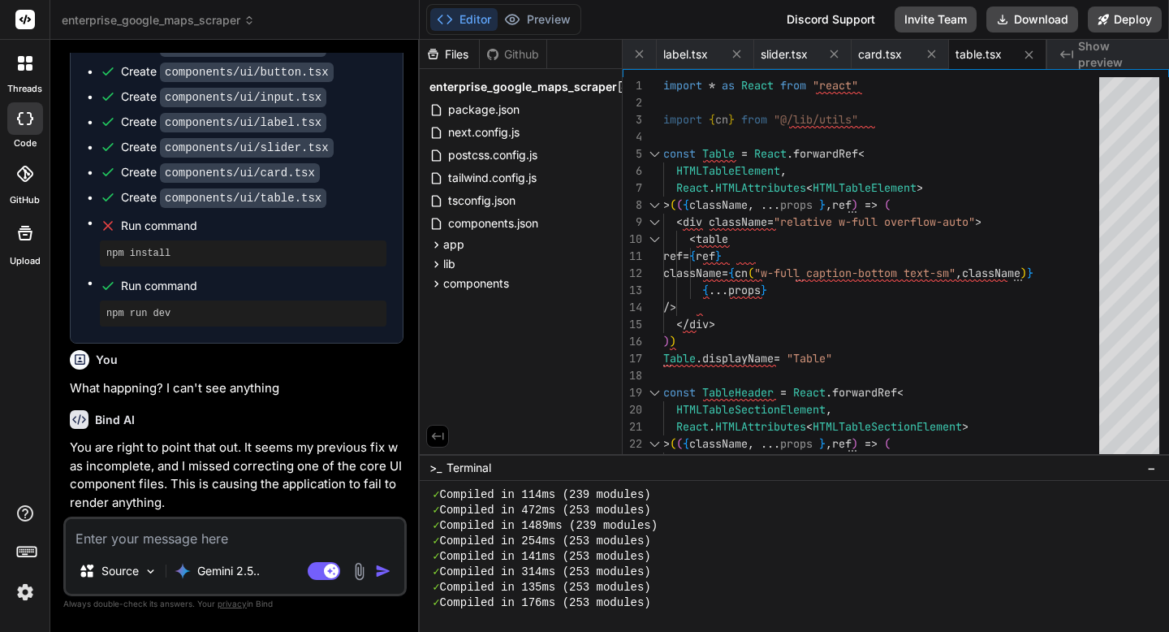
type textarea "x"
